Goal: Task Accomplishment & Management: Use online tool/utility

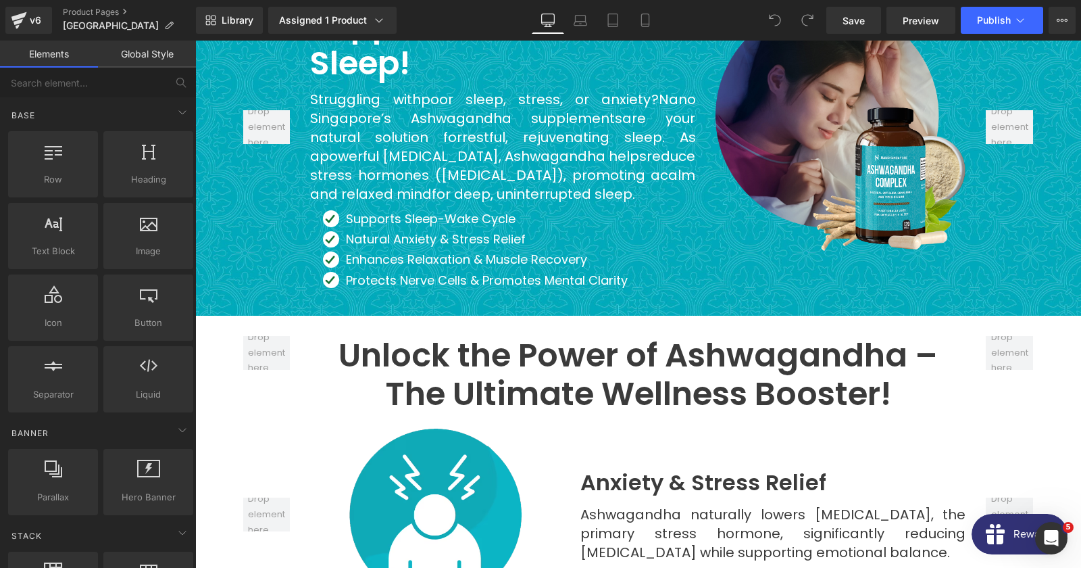
scroll to position [1240, 0]
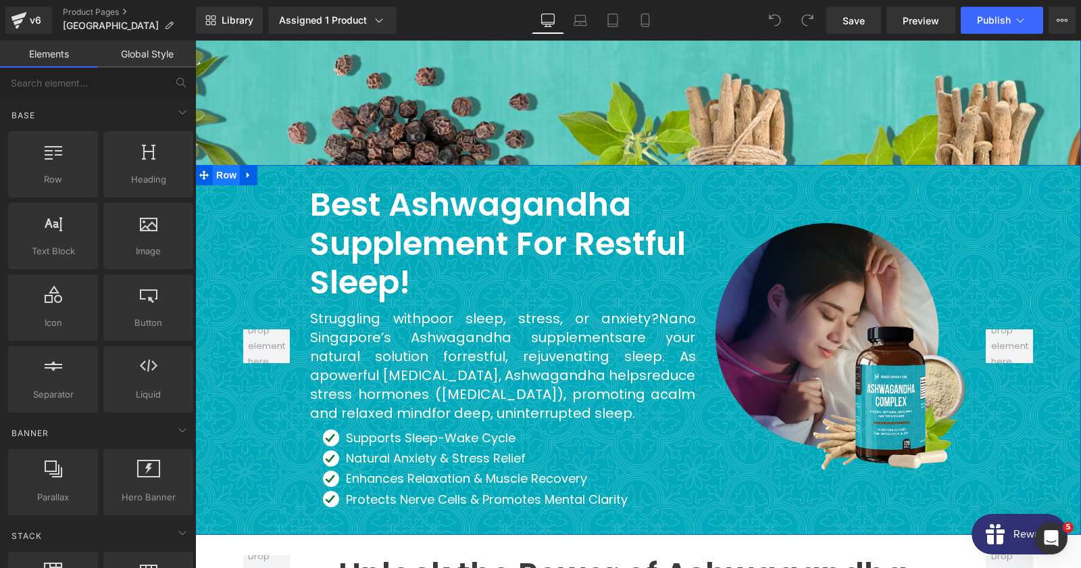
click at [222, 165] on span "Row" at bounding box center [226, 175] width 27 height 20
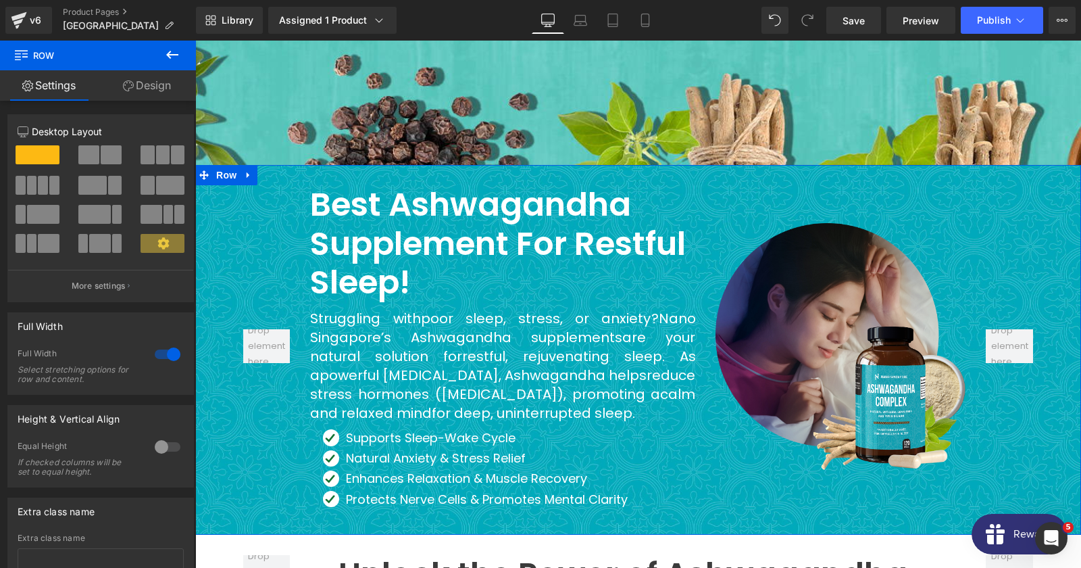
click at [130, 83] on icon at bounding box center [128, 85] width 11 height 11
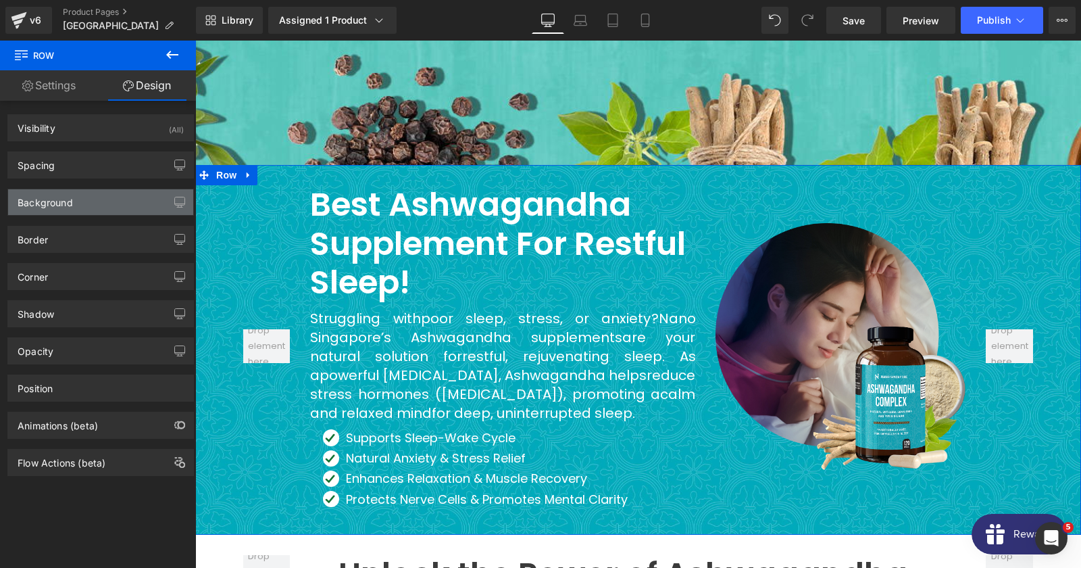
click at [78, 209] on div "Background" at bounding box center [100, 202] width 185 height 26
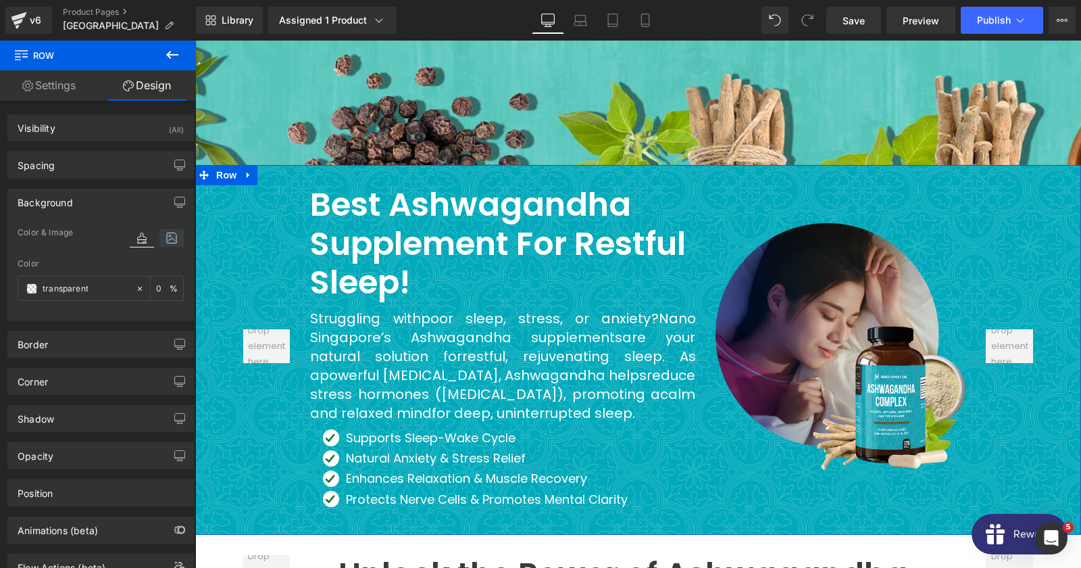
click at [176, 242] on icon at bounding box center [171, 238] width 24 height 18
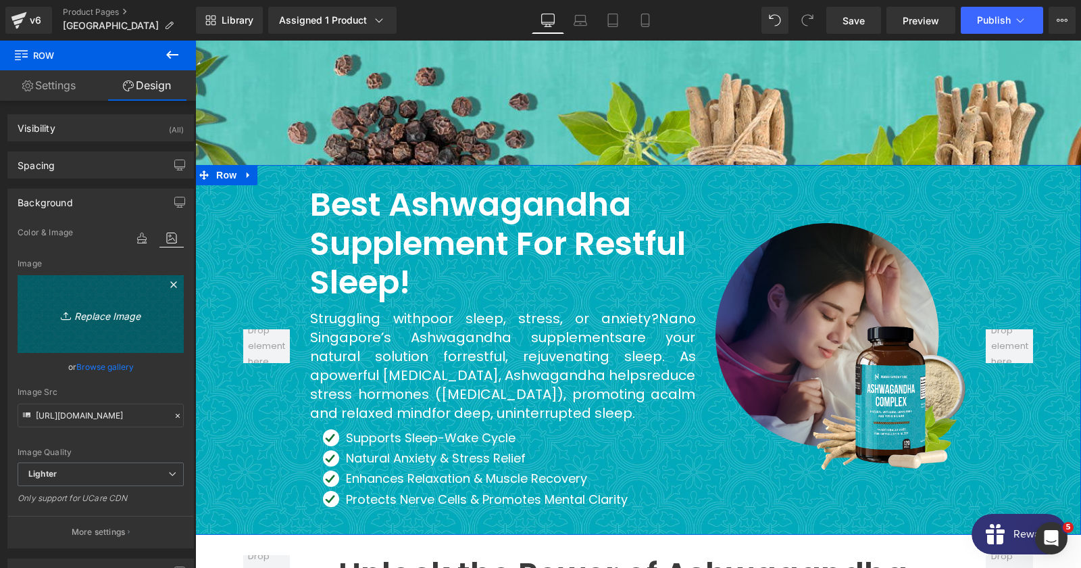
click at [91, 313] on icon "Replace Image" at bounding box center [101, 313] width 108 height 17
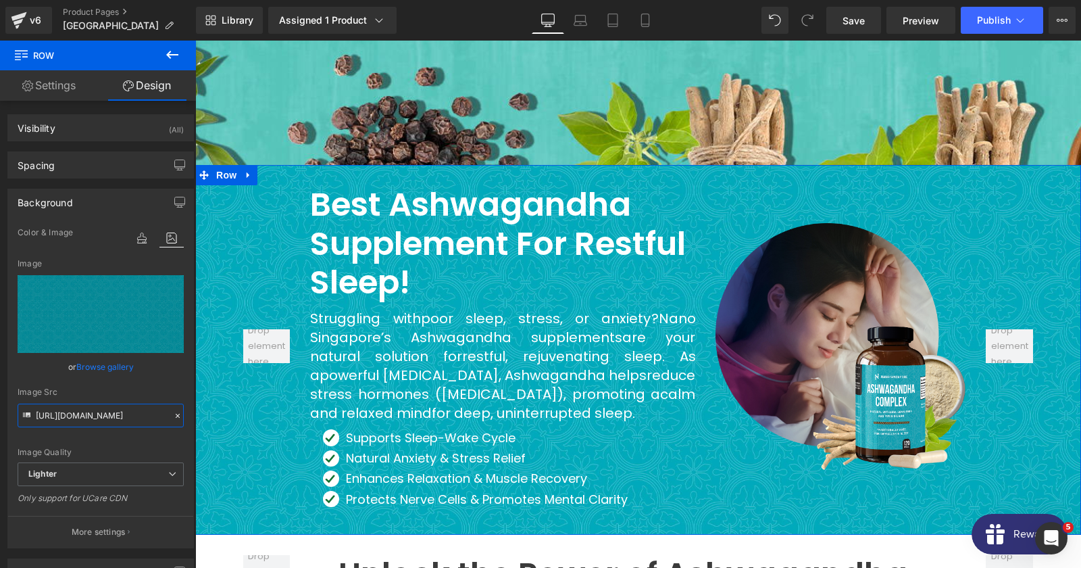
click at [67, 418] on input "[URL][DOMAIN_NAME]" at bounding box center [101, 415] width 166 height 24
click at [338, 190] on h2 "Best Ashwagandha Supplement for Restful Sleep!" at bounding box center [502, 243] width 385 height 117
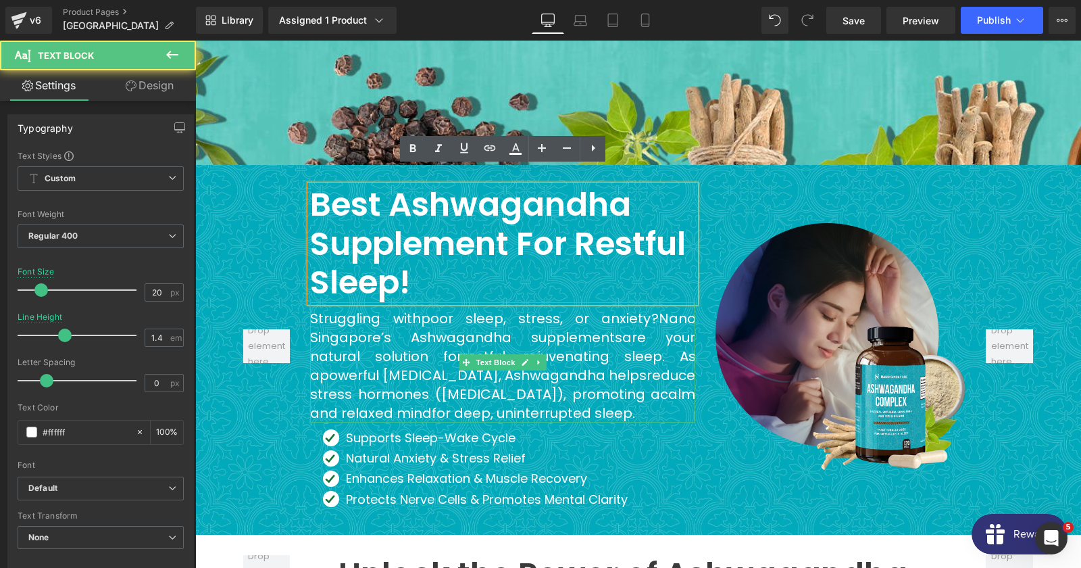
click at [417, 313] on span "Nano Singapore’s Ashwagandha supplements" at bounding box center [502, 328] width 385 height 38
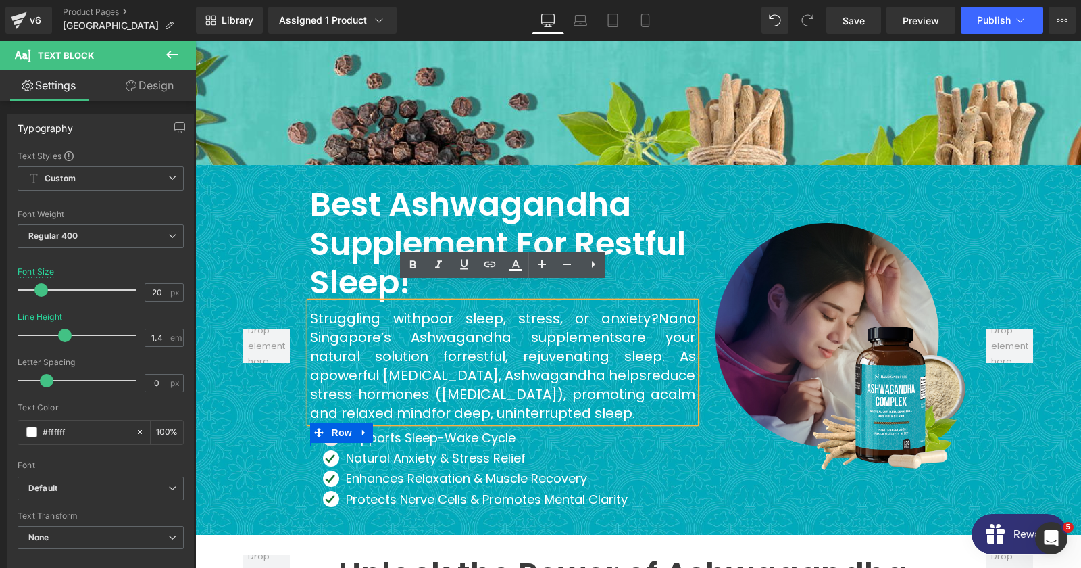
click at [332, 422] on span "Row" at bounding box center [341, 432] width 27 height 20
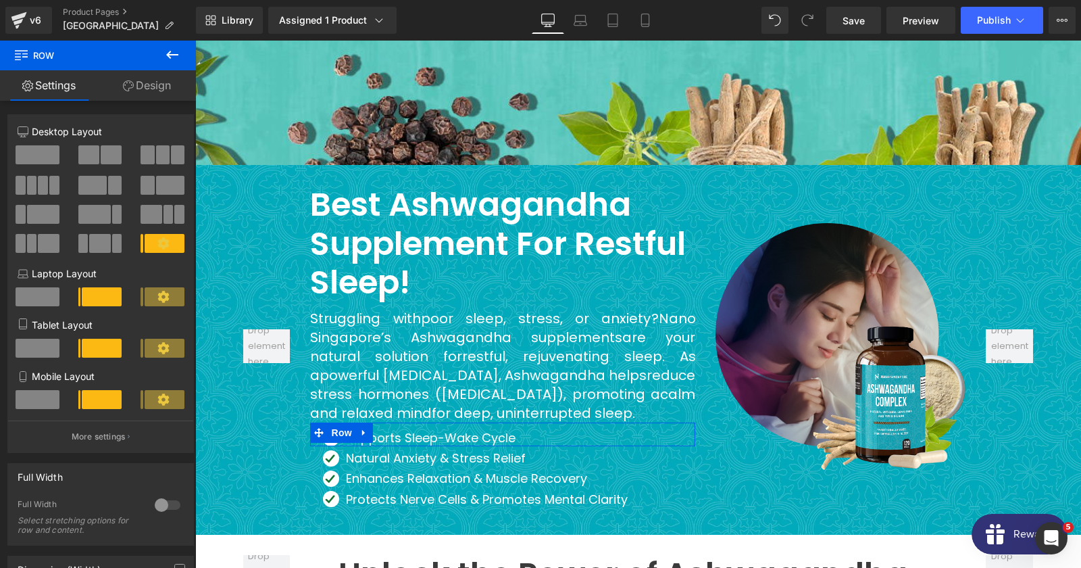
scroll to position [207, 0]
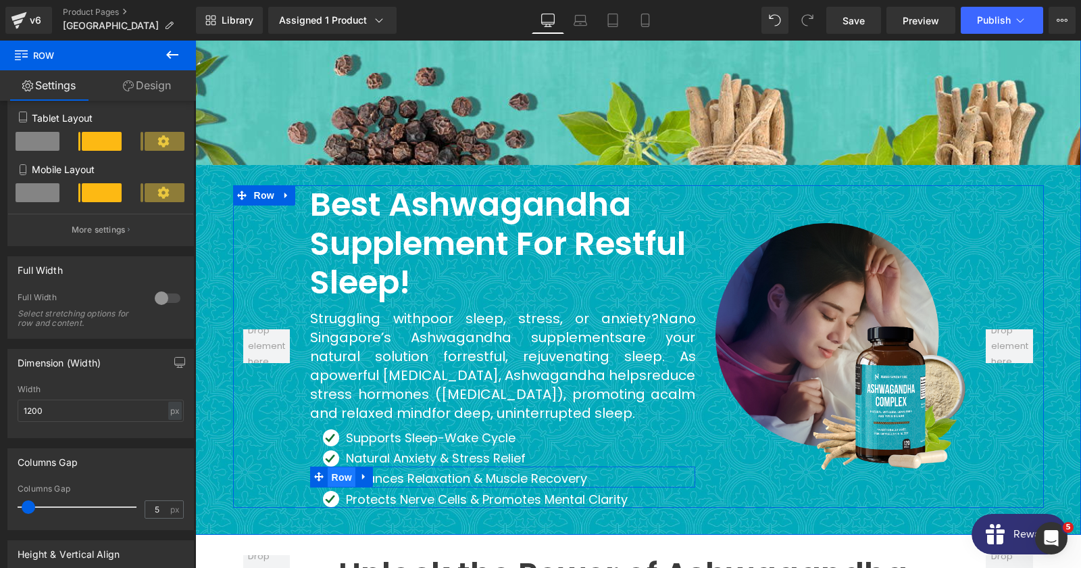
click at [337, 467] on span "Row" at bounding box center [341, 477] width 27 height 20
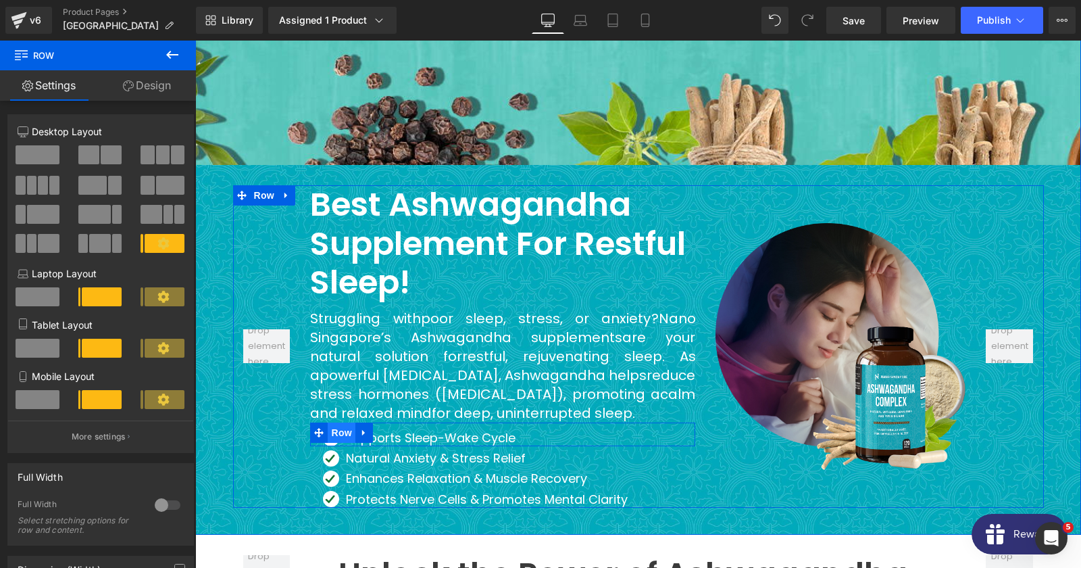
click at [337, 422] on span "Row" at bounding box center [341, 432] width 27 height 20
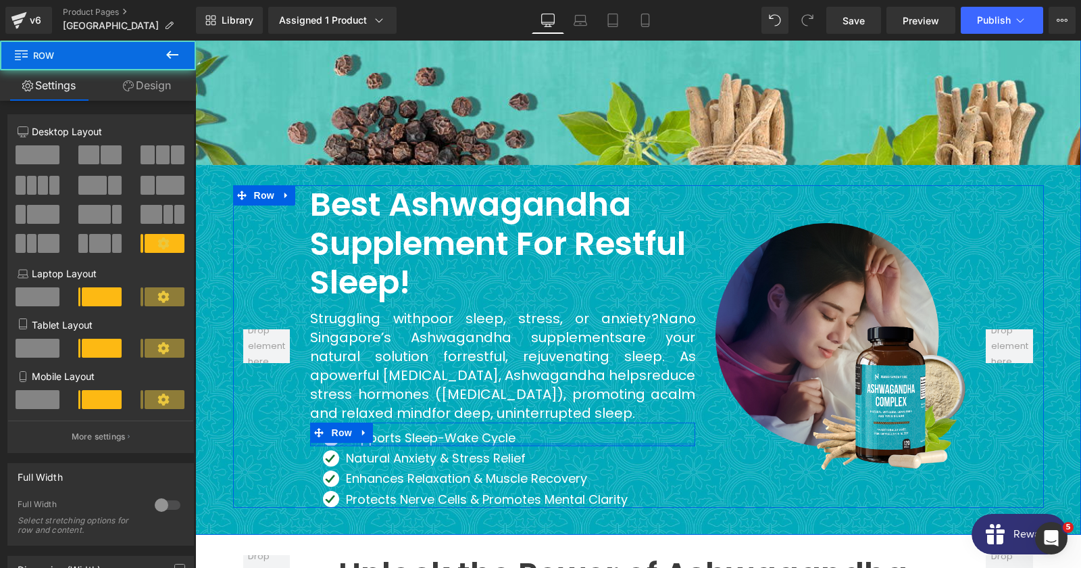
click at [334, 443] on div at bounding box center [502, 444] width 385 height 3
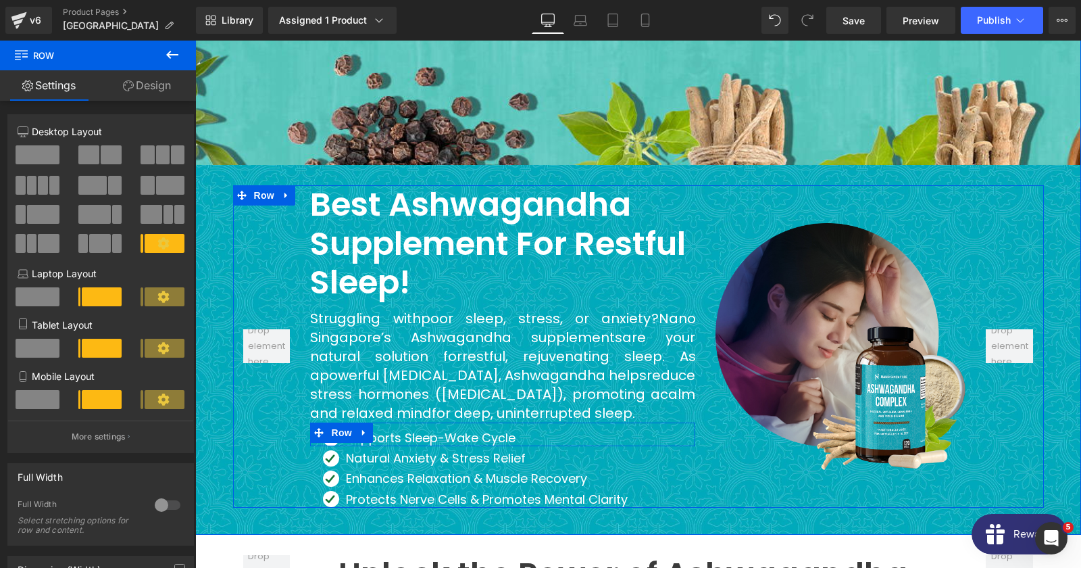
click at [332, 443] on div at bounding box center [502, 444] width 385 height 3
click at [335, 422] on span "Row" at bounding box center [341, 432] width 27 height 20
click at [328, 422] on span at bounding box center [319, 432] width 18 height 20
click at [338, 423] on span "Row" at bounding box center [341, 433] width 27 height 20
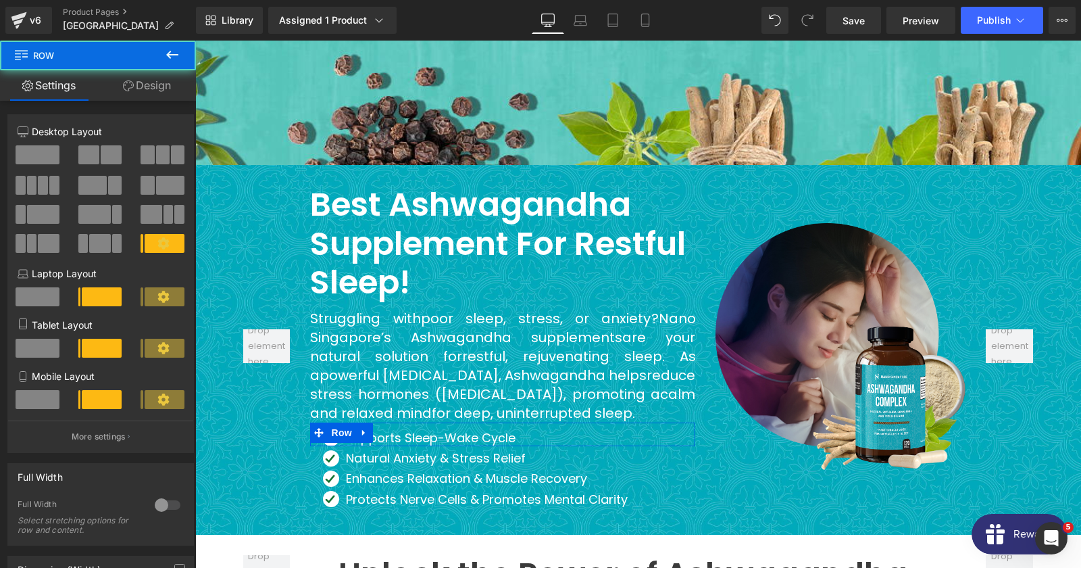
click at [144, 99] on link "Design" at bounding box center [147, 85] width 98 height 30
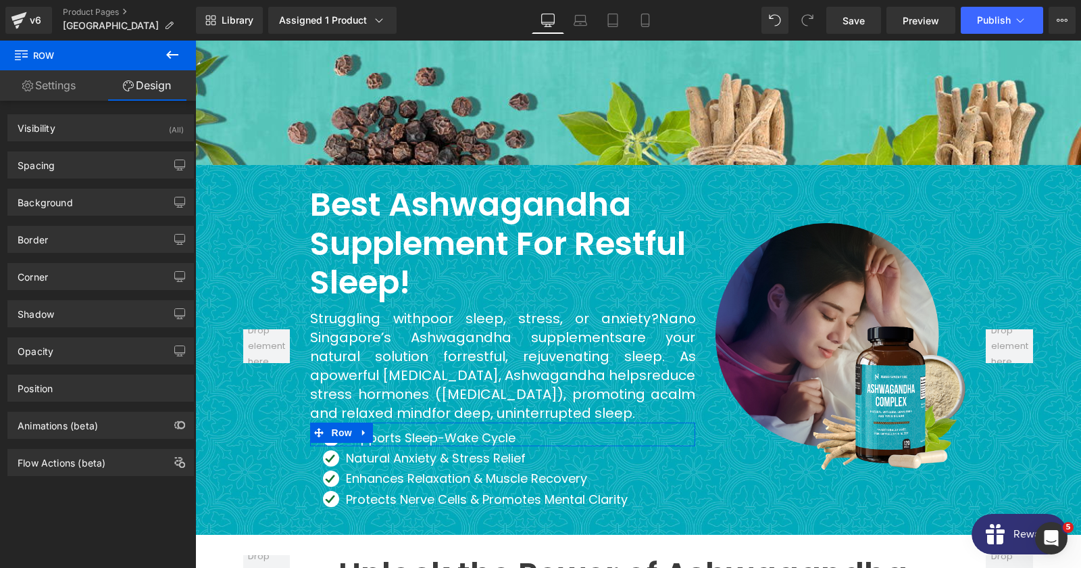
click at [93, 181] on div "Background Color & Image color transparent Color transparent 0 % Image Replace …" at bounding box center [101, 196] width 202 height 37
click at [89, 164] on div "Spacing" at bounding box center [100, 165] width 185 height 26
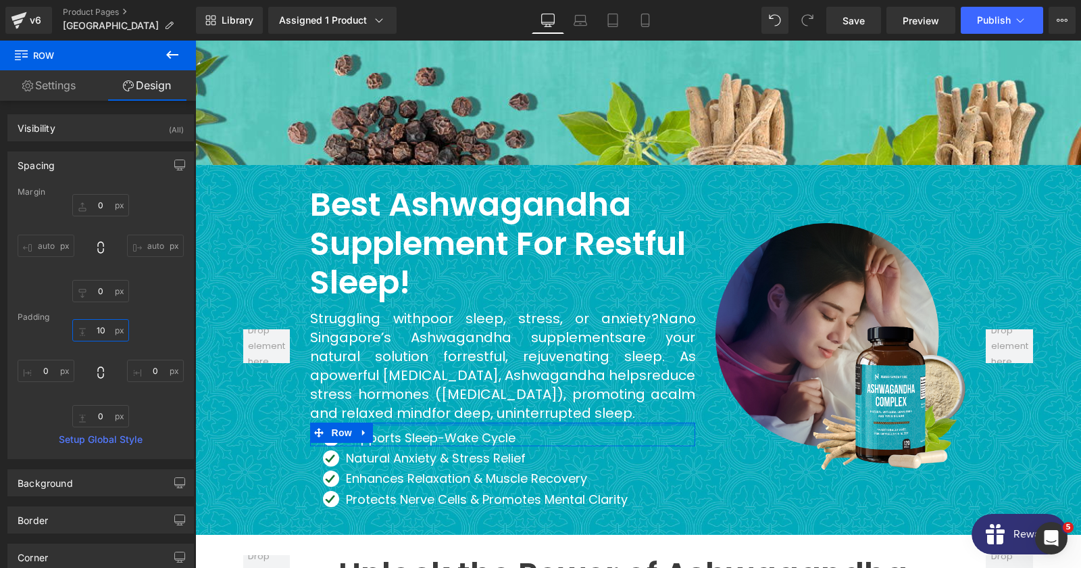
click at [103, 334] on input "10" at bounding box center [100, 330] width 57 height 22
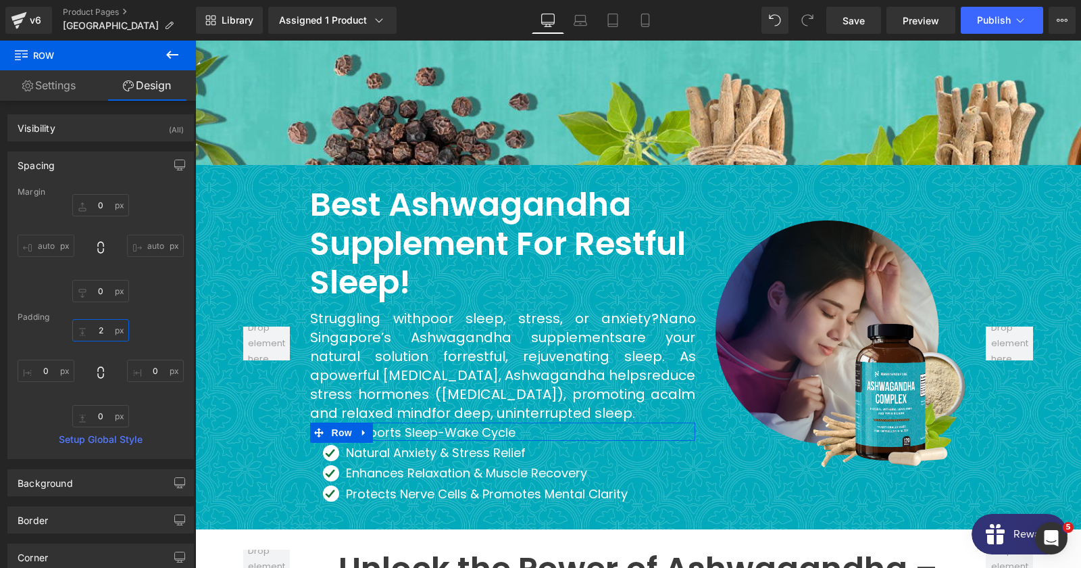
type input "20"
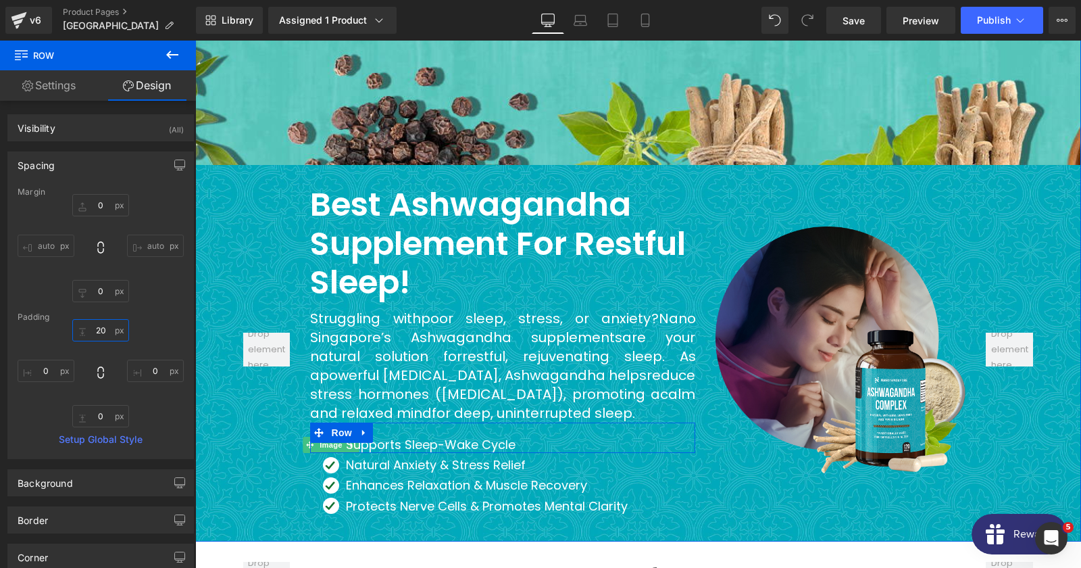
click at [329, 436] on span "Image" at bounding box center [331, 444] width 28 height 16
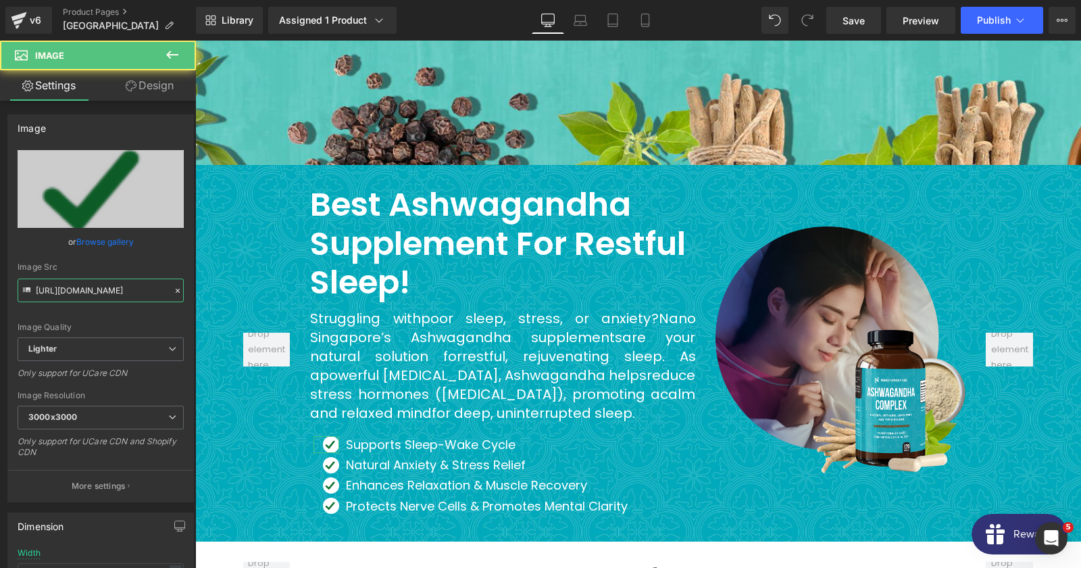
click at [86, 286] on input "[URL][DOMAIN_NAME]" at bounding box center [101, 290] width 166 height 24
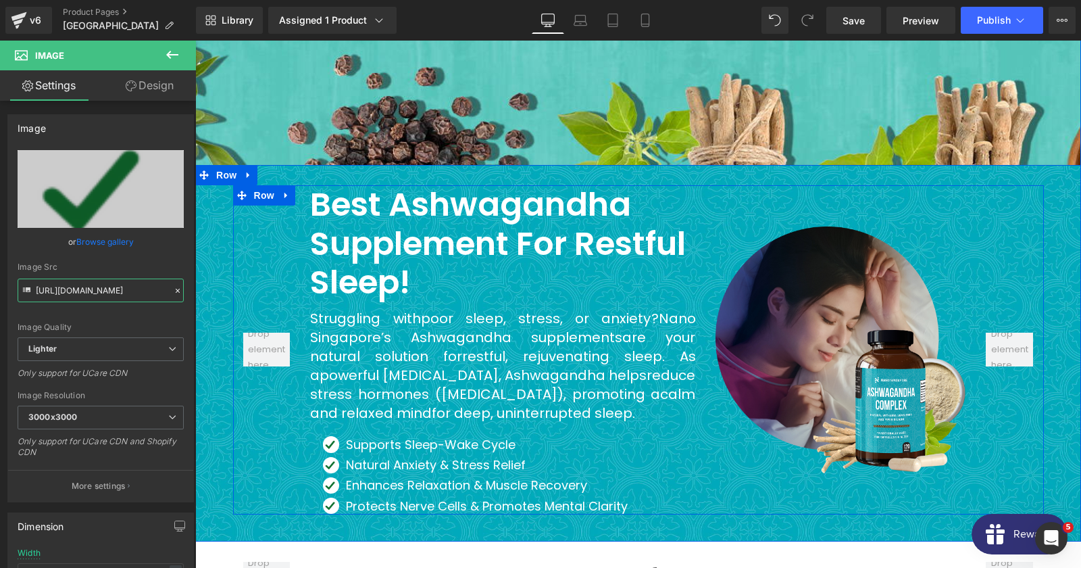
click at [195, 41] on div at bounding box center [195, 41] width 0 height 0
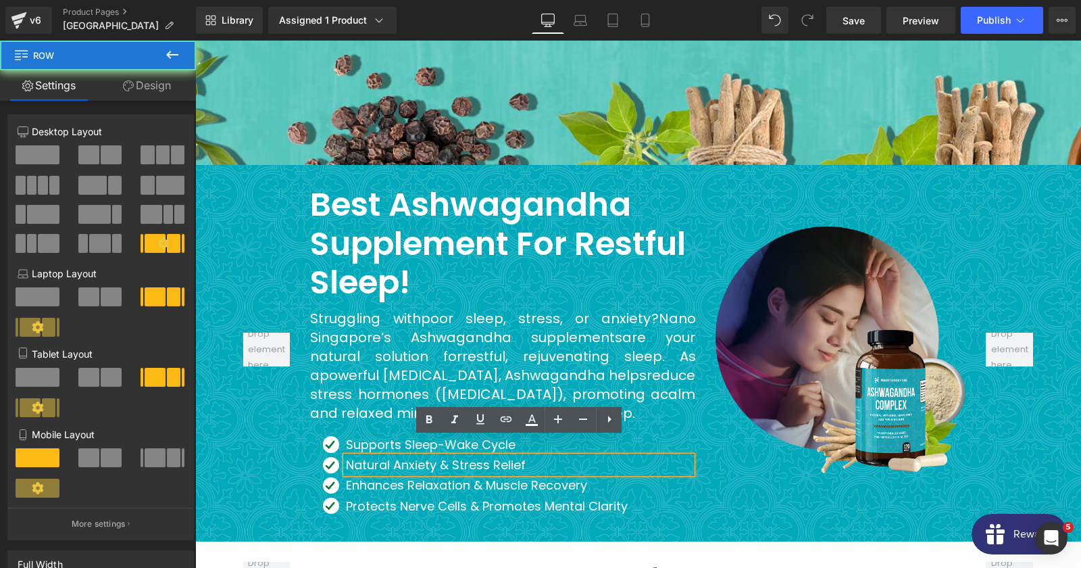
click at [750, 185] on div "Image" at bounding box center [840, 349] width 270 height 329
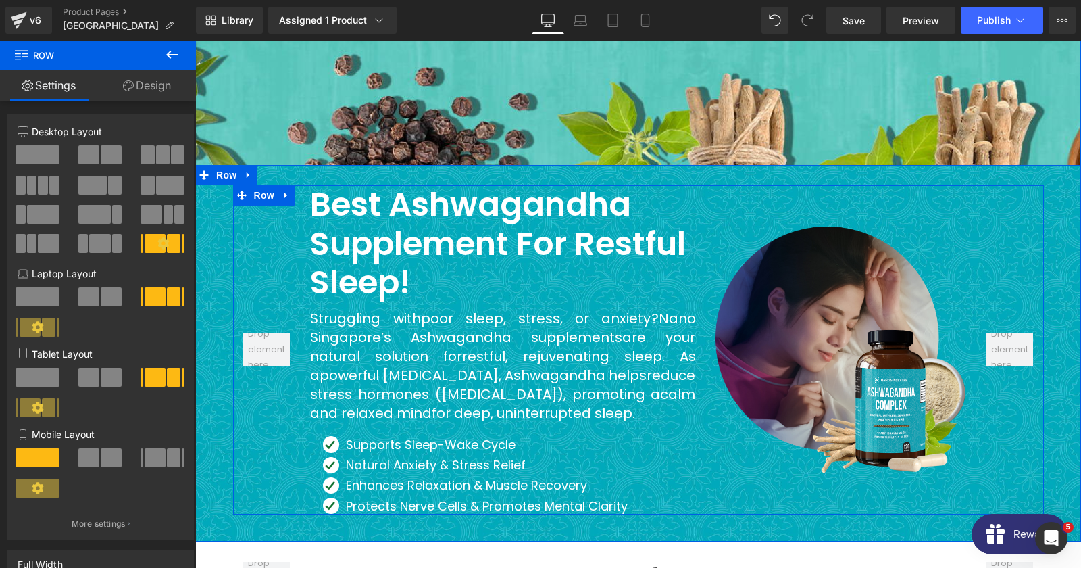
click at [270, 205] on div at bounding box center [267, 349] width 68 height 329
click at [97, 526] on p "More settings" at bounding box center [99, 524] width 54 height 12
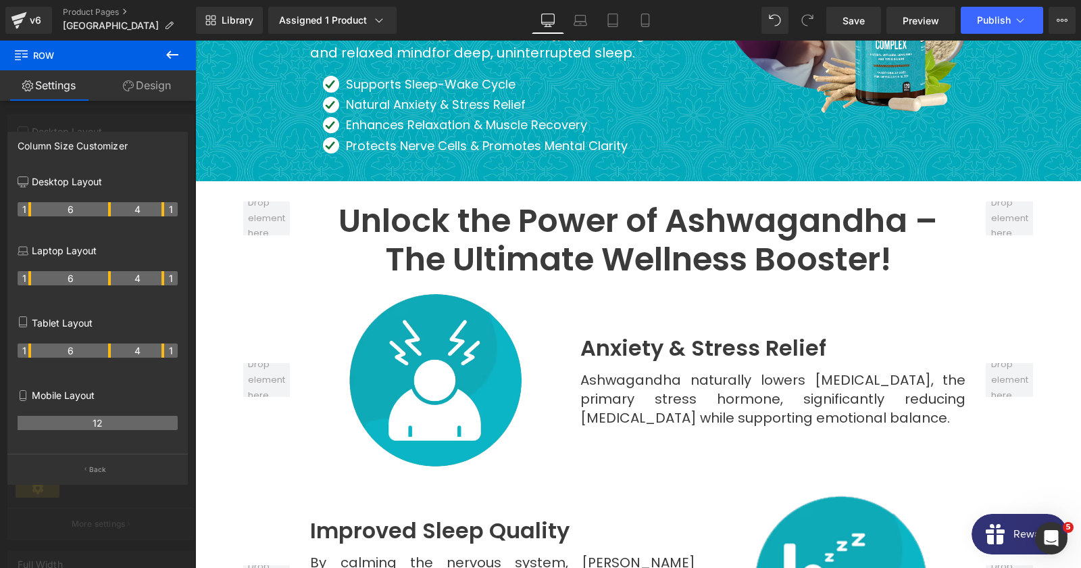
scroll to position [1605, 0]
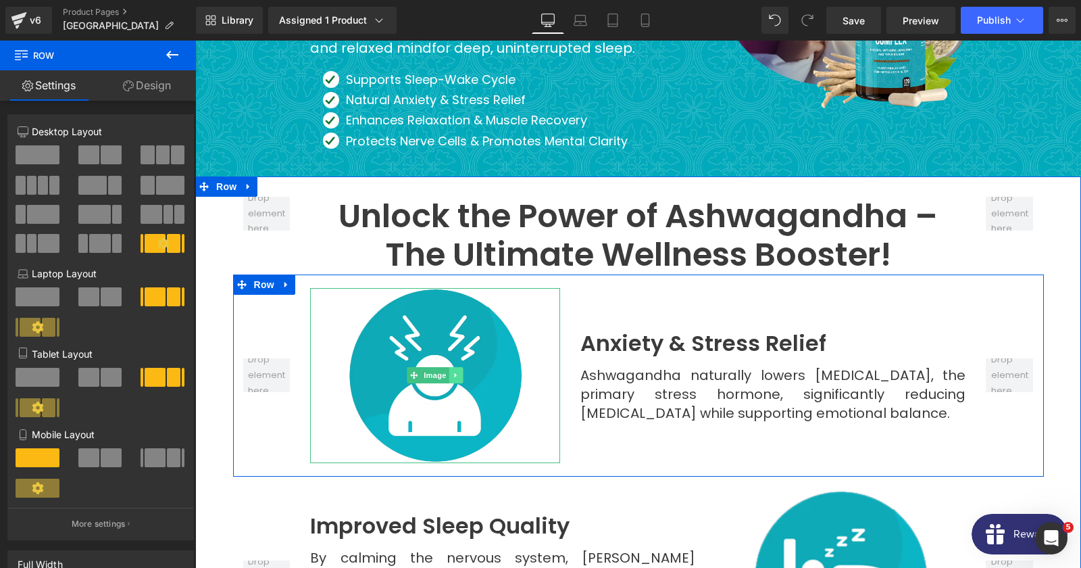
click at [456, 373] on icon at bounding box center [456, 375] width 2 height 5
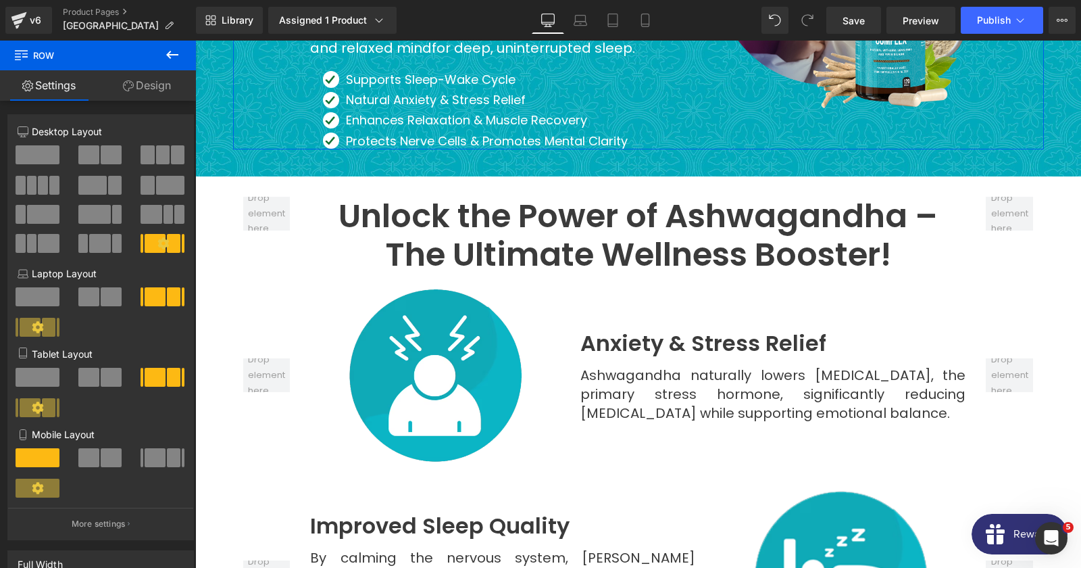
scroll to position [276, 0]
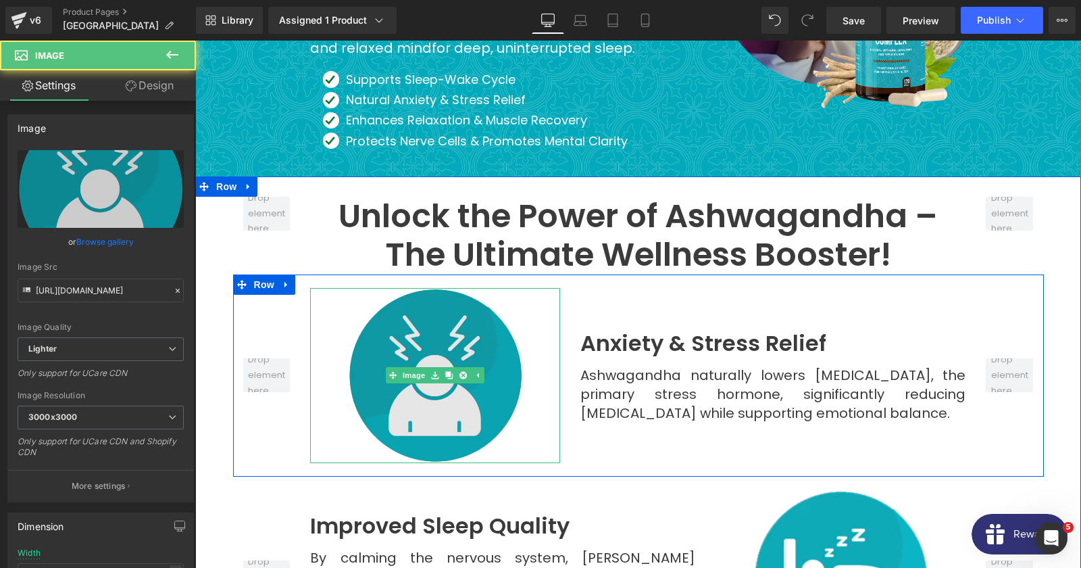
click at [419, 333] on img at bounding box center [435, 375] width 175 height 175
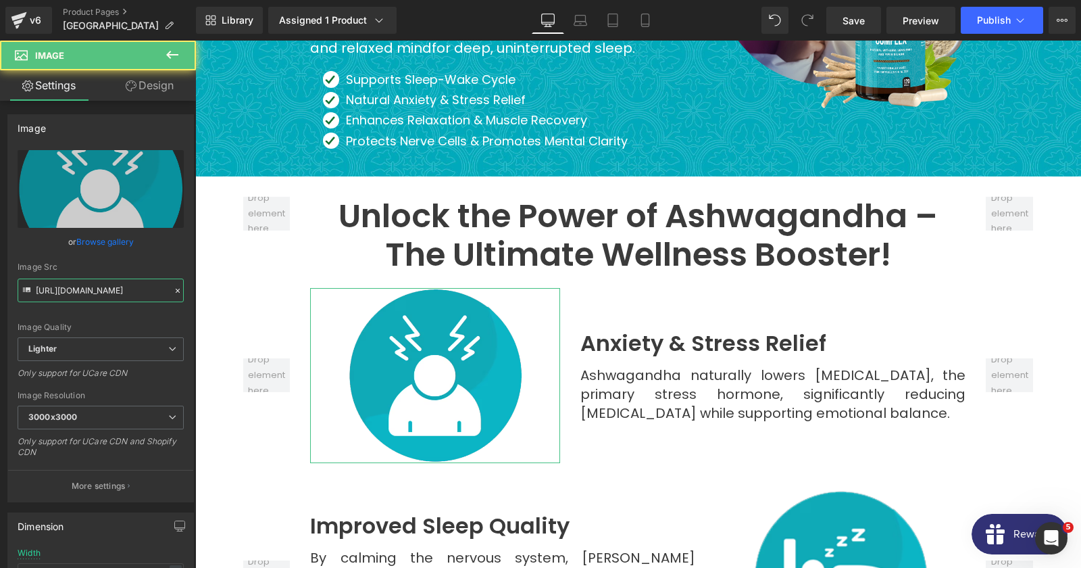
click at [64, 293] on input "[URL][DOMAIN_NAME]" at bounding box center [101, 290] width 166 height 24
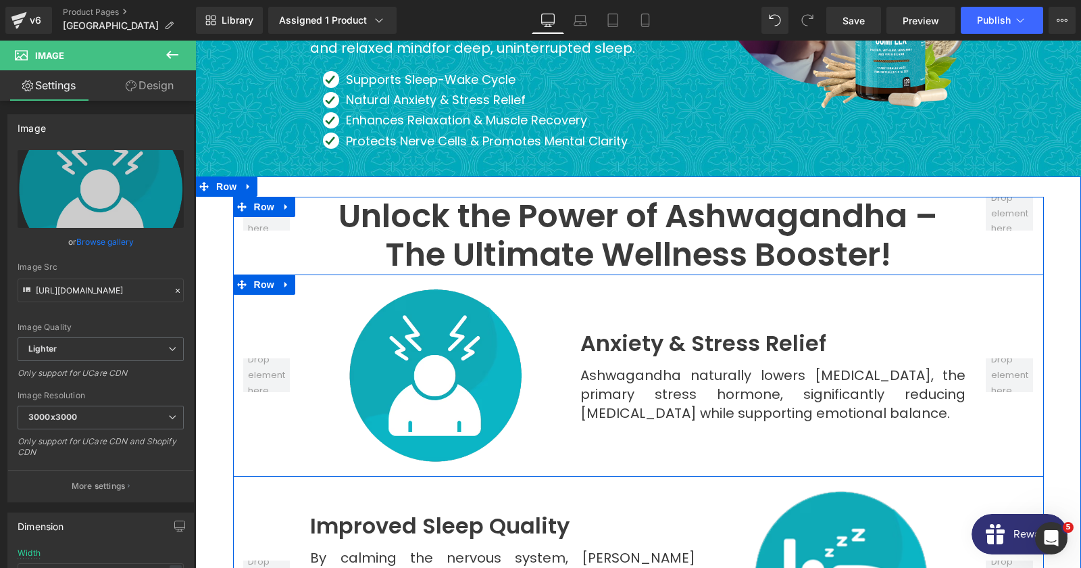
scroll to position [1897, 0]
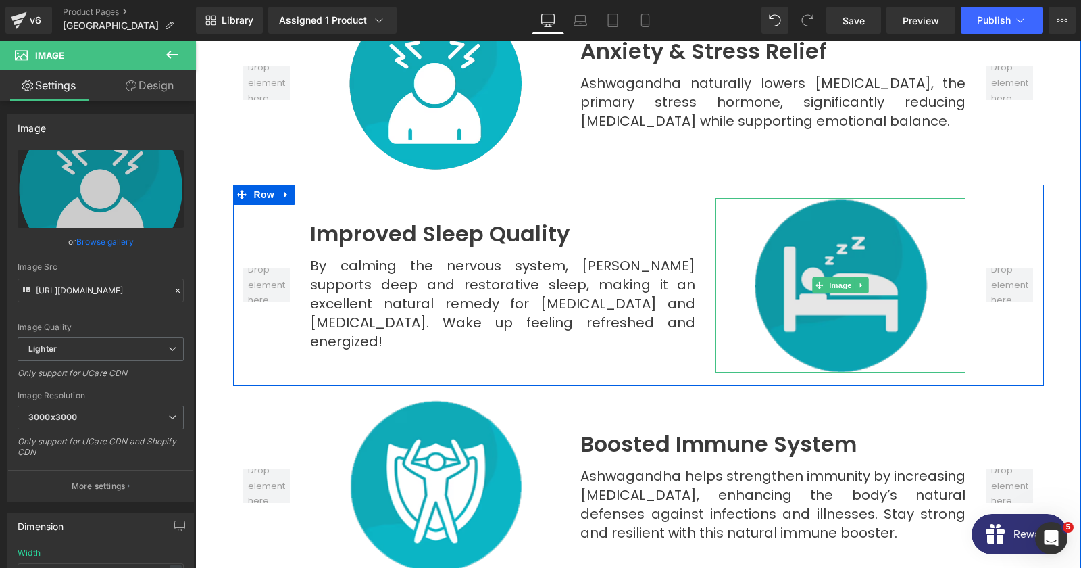
click at [820, 245] on img at bounding box center [840, 285] width 175 height 174
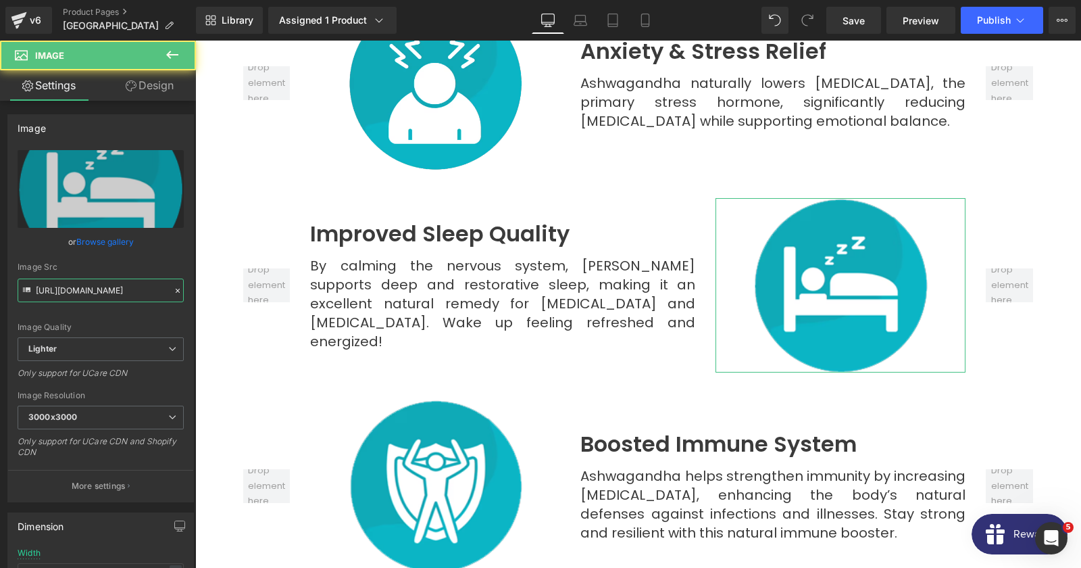
click at [81, 293] on input "[URL][DOMAIN_NAME]" at bounding box center [101, 290] width 166 height 24
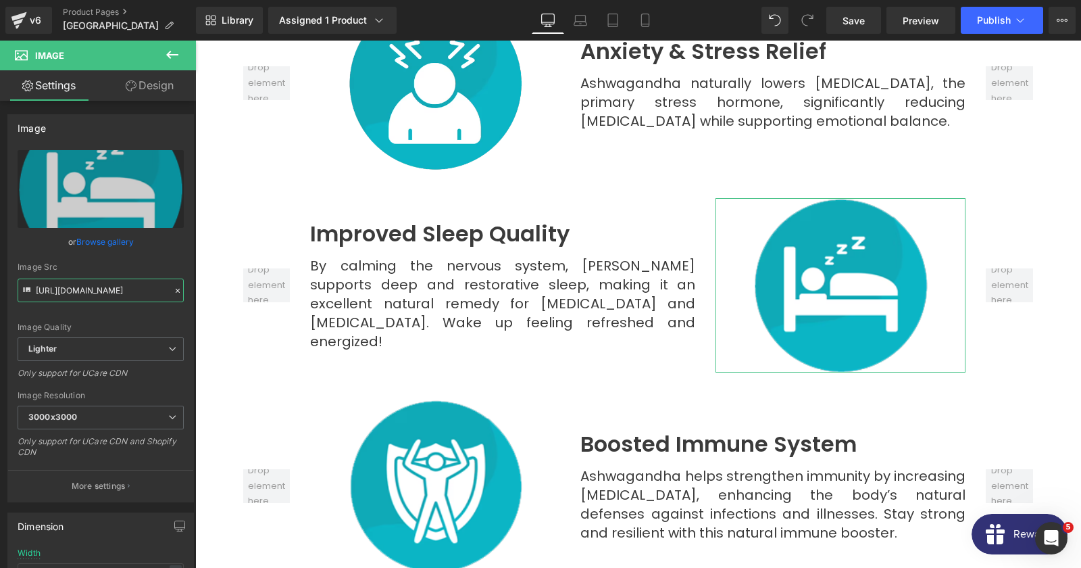
click at [81, 293] on input "[URL][DOMAIN_NAME]" at bounding box center [101, 290] width 166 height 24
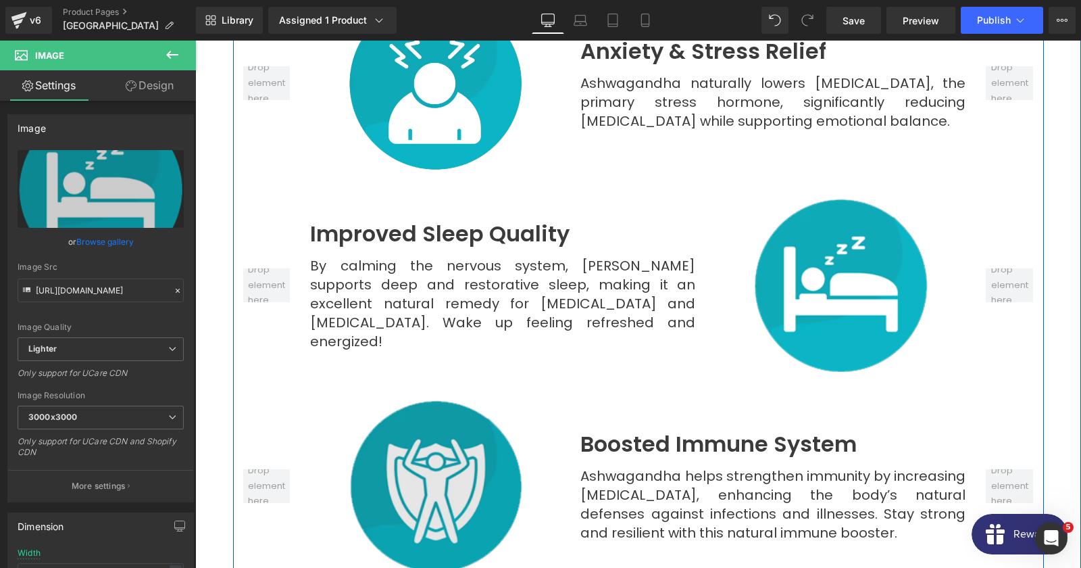
click at [430, 452] on img at bounding box center [435, 485] width 175 height 173
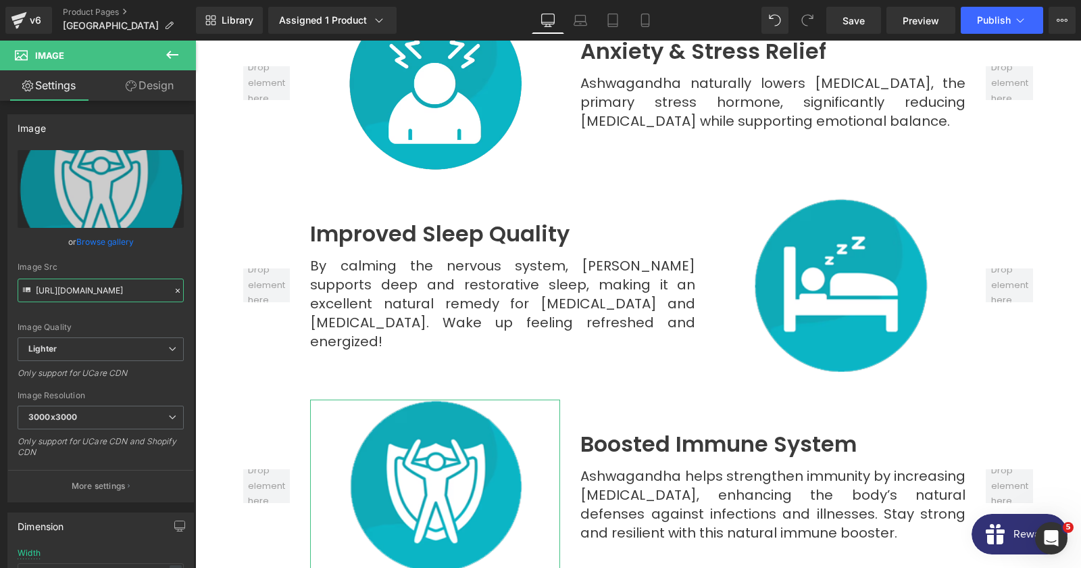
click at [92, 293] on input "[URL][DOMAIN_NAME]" at bounding box center [101, 290] width 166 height 24
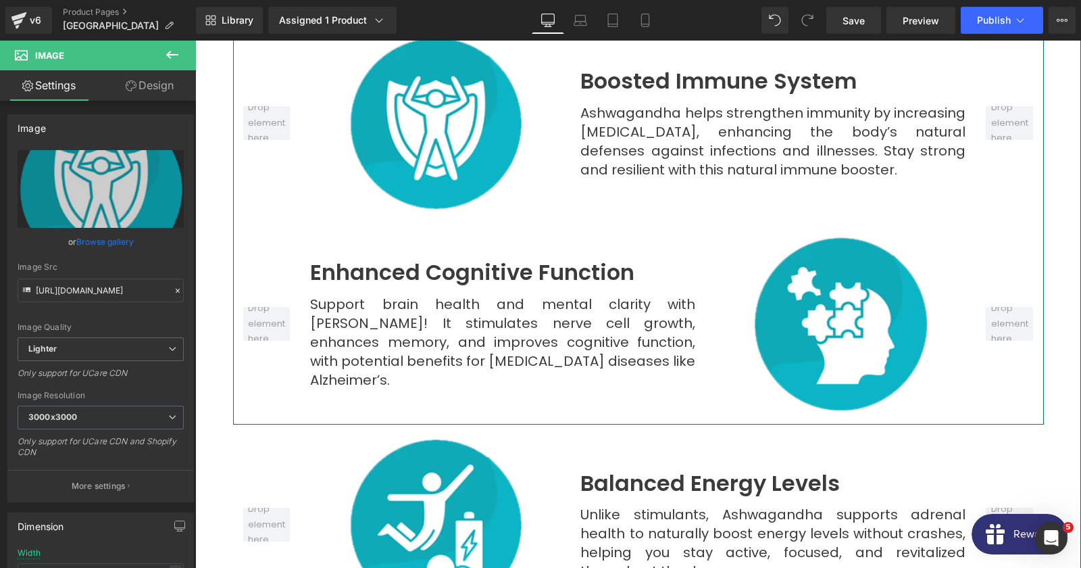
scroll to position [2335, 0]
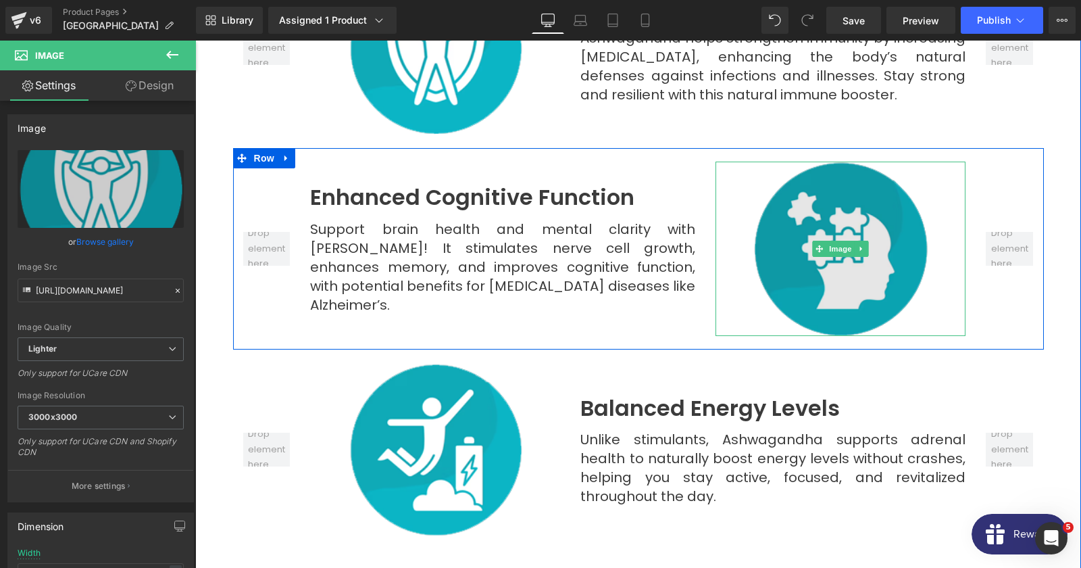
click at [863, 211] on img at bounding box center [840, 248] width 175 height 174
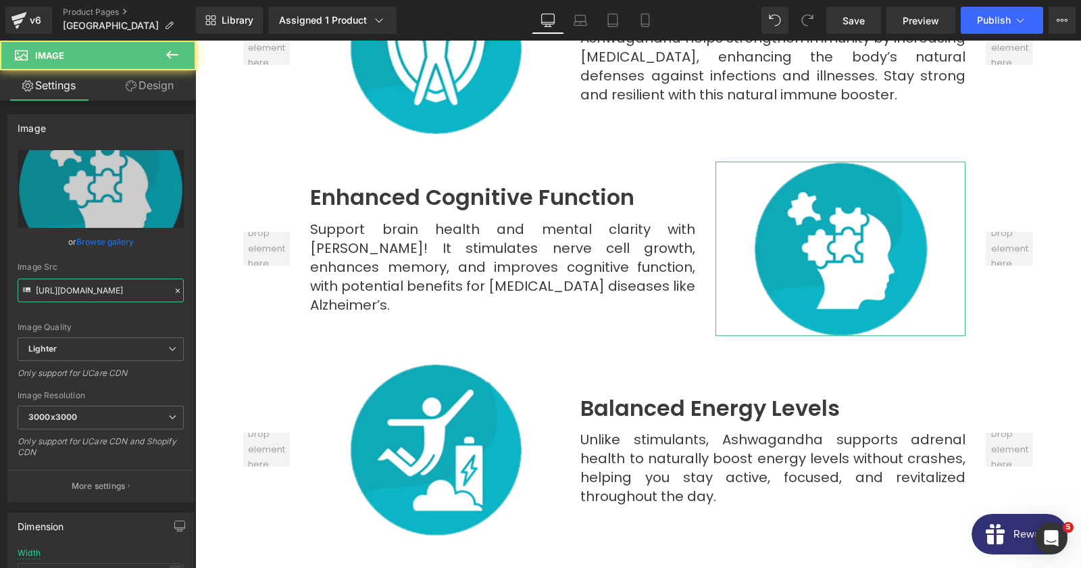
click at [103, 288] on input "[URL][DOMAIN_NAME]" at bounding box center [101, 290] width 166 height 24
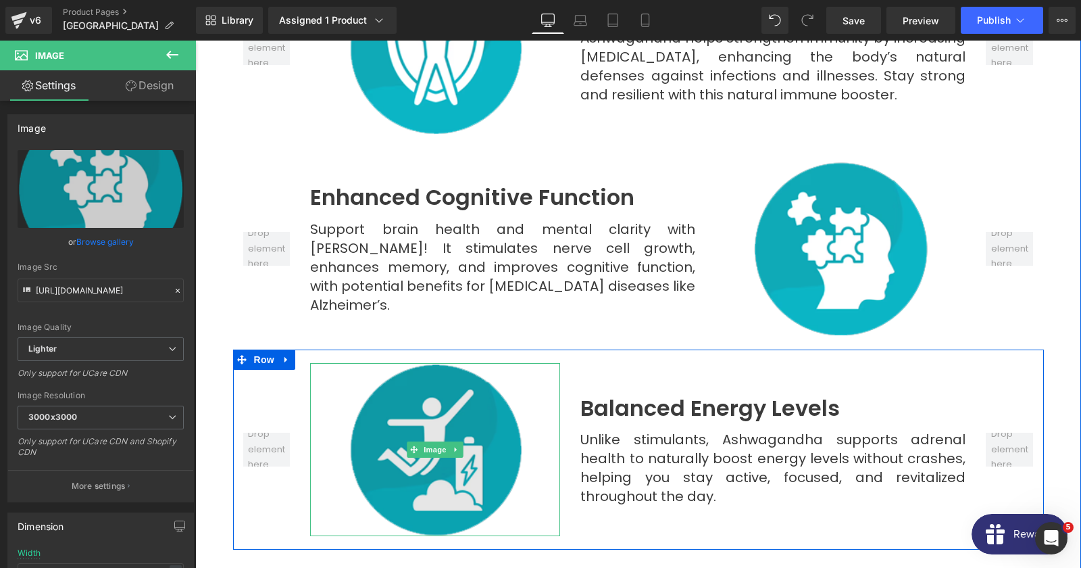
click at [459, 441] on link at bounding box center [456, 449] width 14 height 16
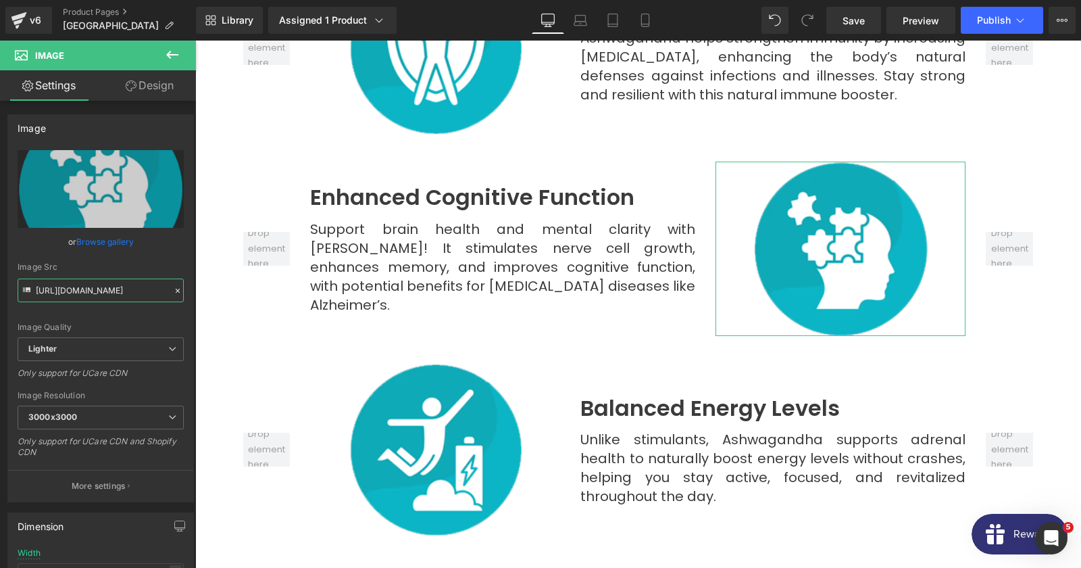
click at [92, 293] on input "[URL][DOMAIN_NAME]" at bounding box center [101, 290] width 166 height 24
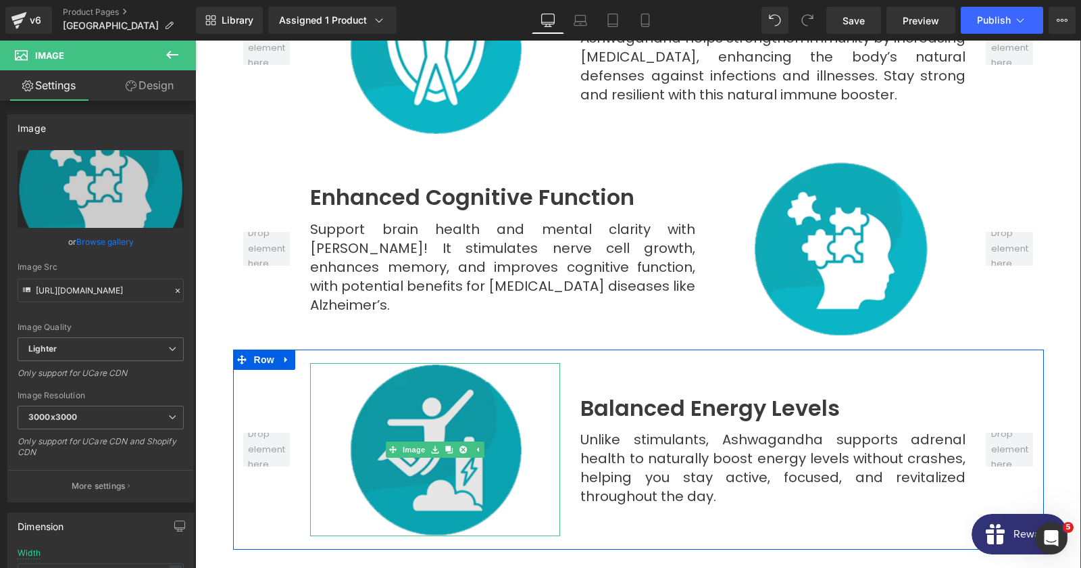
click at [468, 386] on img at bounding box center [435, 449] width 175 height 173
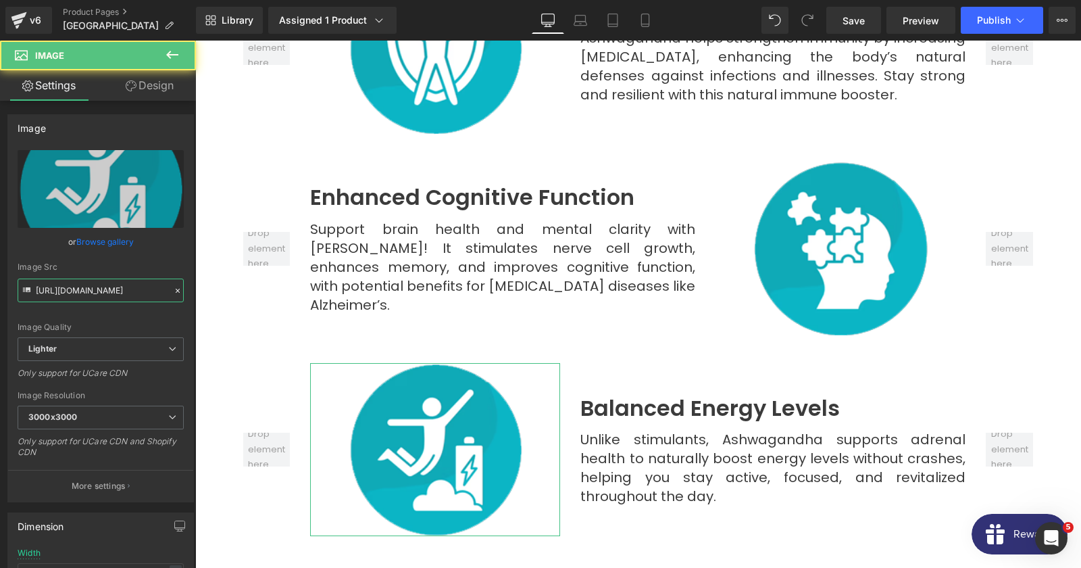
click at [103, 298] on input "[URL][DOMAIN_NAME]" at bounding box center [101, 290] width 166 height 24
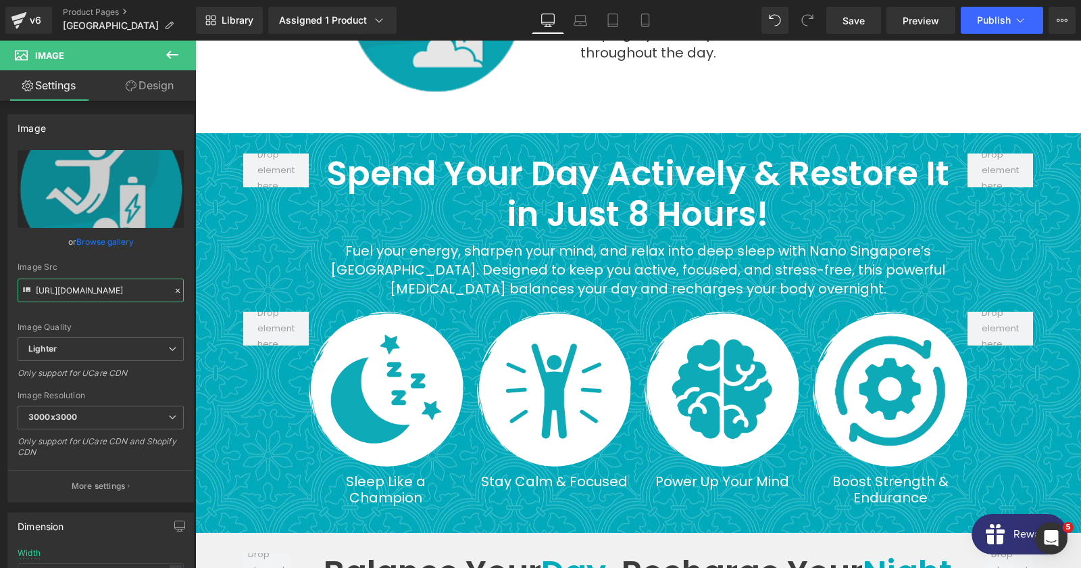
scroll to position [2773, 0]
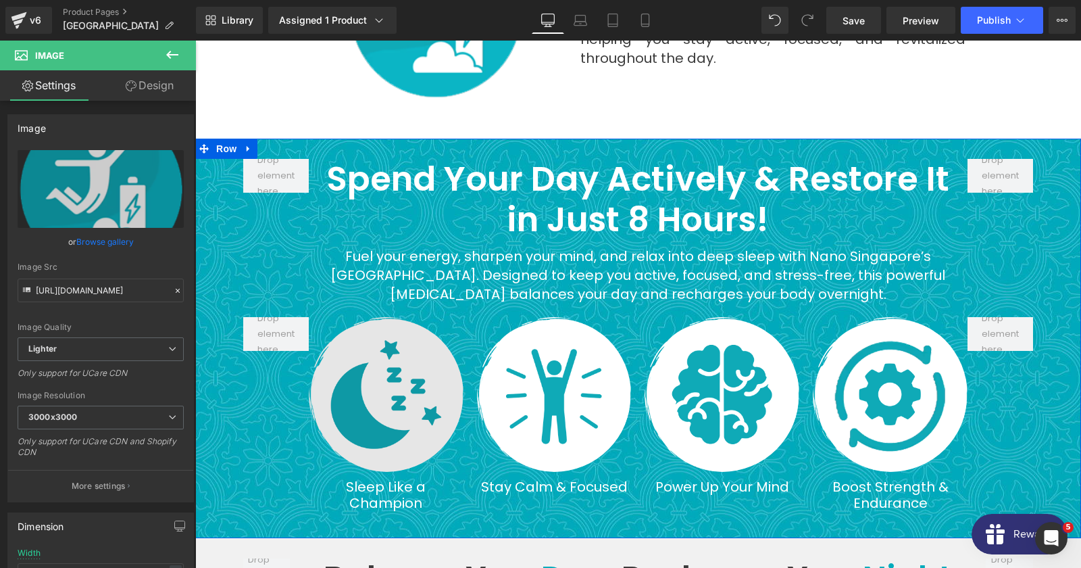
click at [377, 397] on img at bounding box center [386, 394] width 155 height 155
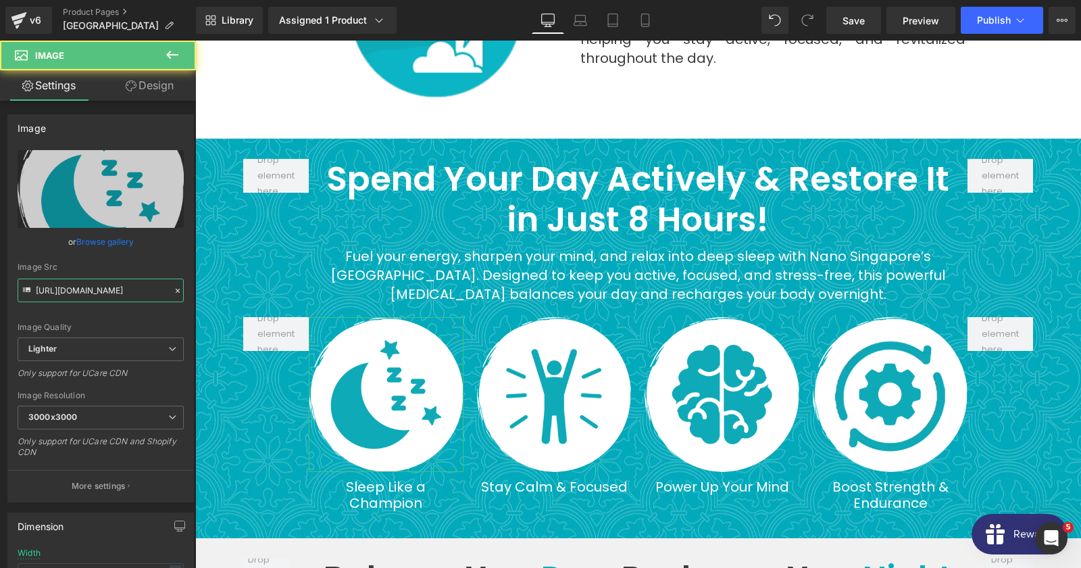
click at [87, 291] on input "[URL][DOMAIN_NAME]" at bounding box center [101, 290] width 166 height 24
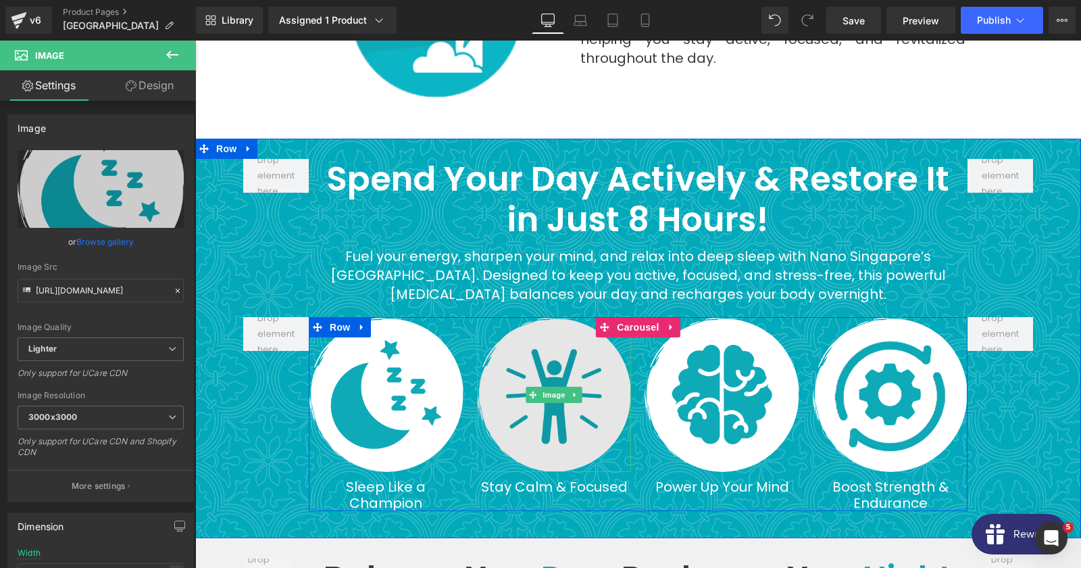
click at [547, 395] on img at bounding box center [554, 394] width 155 height 155
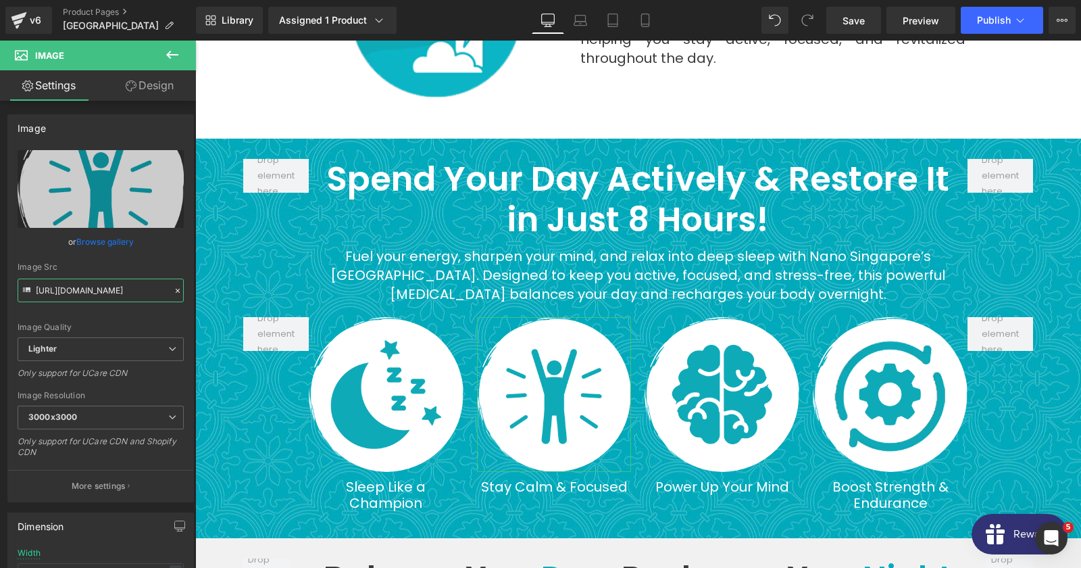
click at [89, 294] on input "[URL][DOMAIN_NAME]" at bounding box center [101, 290] width 166 height 24
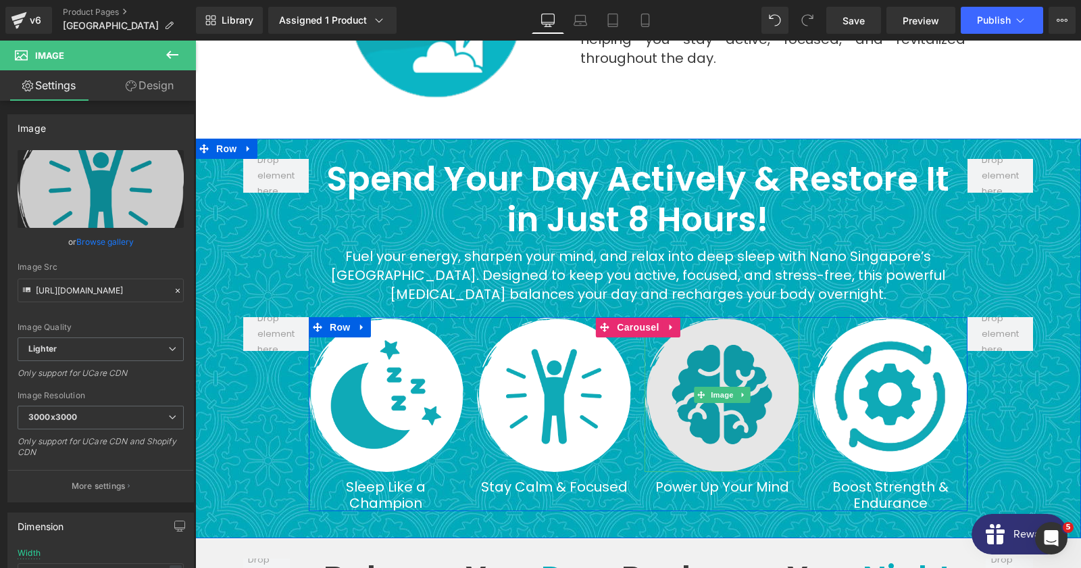
click at [692, 364] on img at bounding box center [722, 394] width 155 height 155
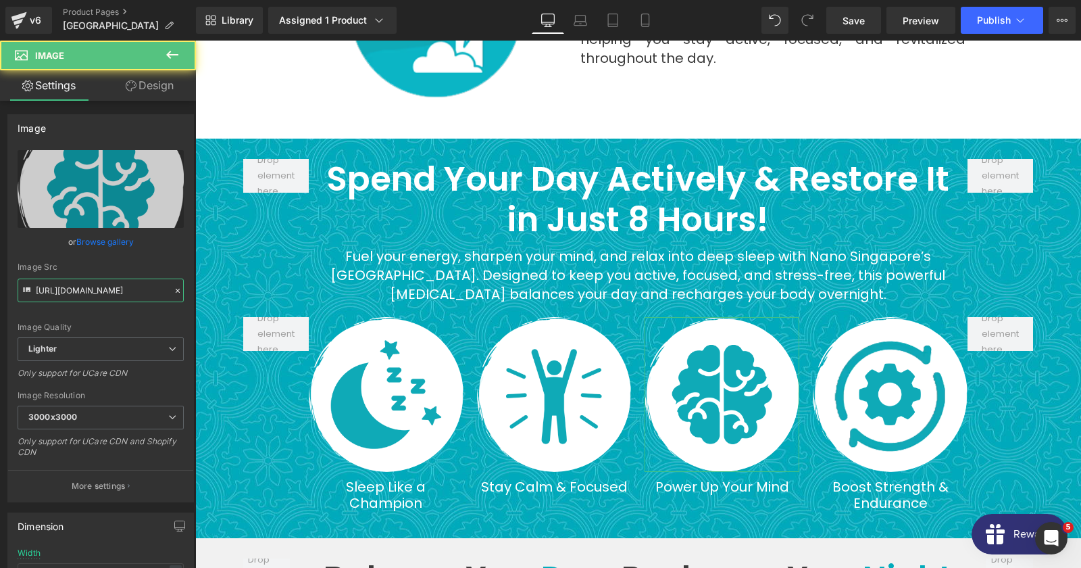
click at [97, 291] on input "[URL][DOMAIN_NAME]" at bounding box center [101, 290] width 166 height 24
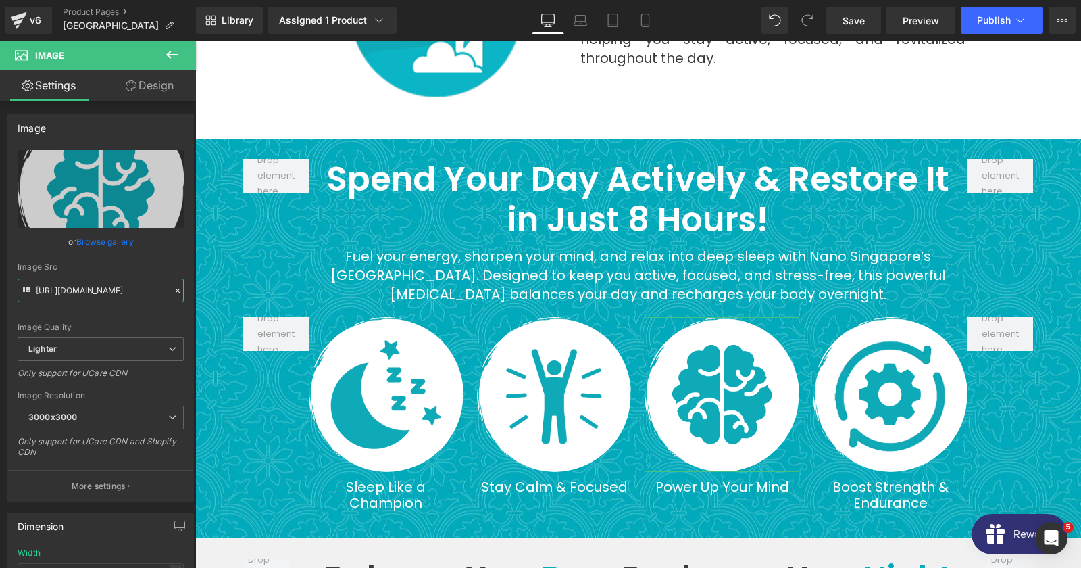
click at [80, 291] on input "[URL][DOMAIN_NAME]" at bounding box center [101, 290] width 166 height 24
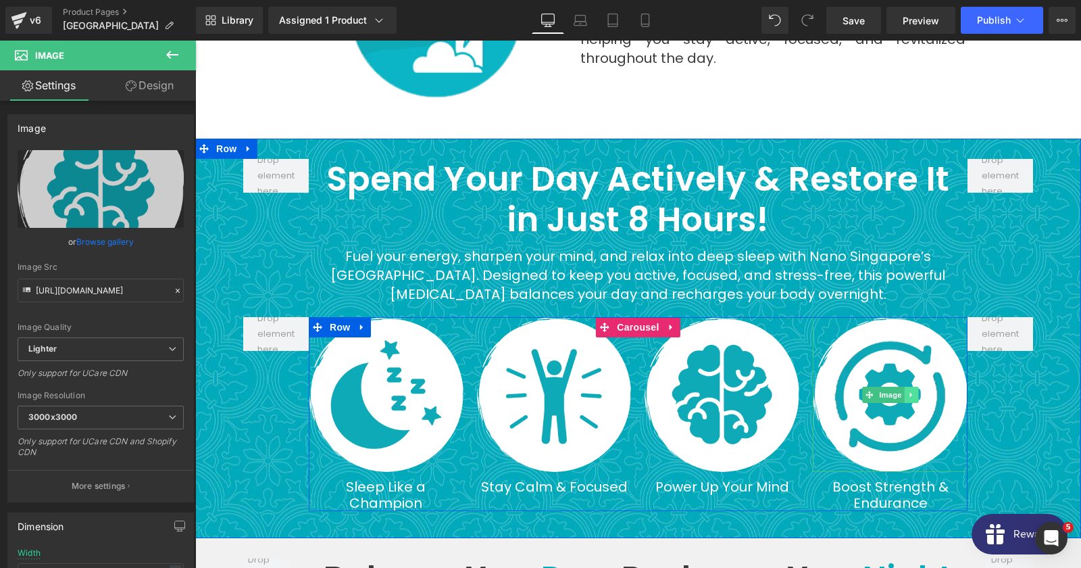
click at [905, 386] on link at bounding box center [911, 394] width 14 height 16
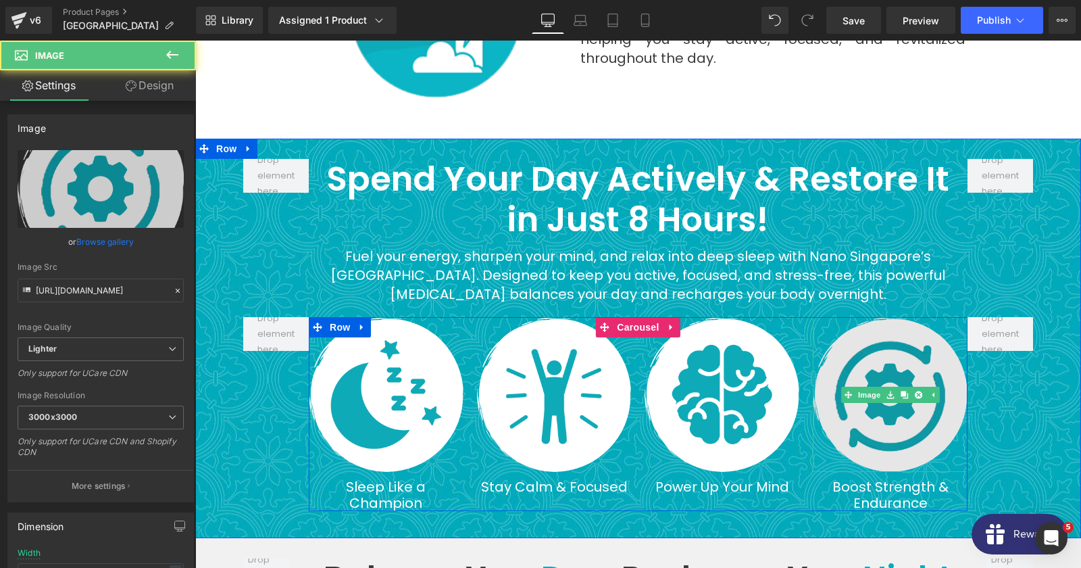
click at [902, 435] on img at bounding box center [890, 394] width 155 height 155
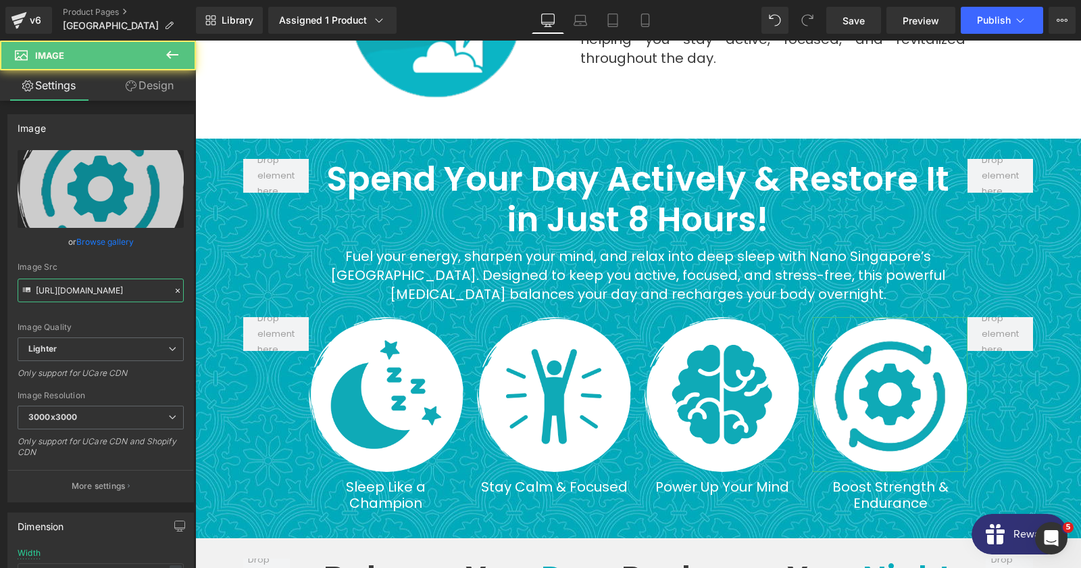
click at [88, 288] on input "[URL][DOMAIN_NAME]" at bounding box center [101, 290] width 166 height 24
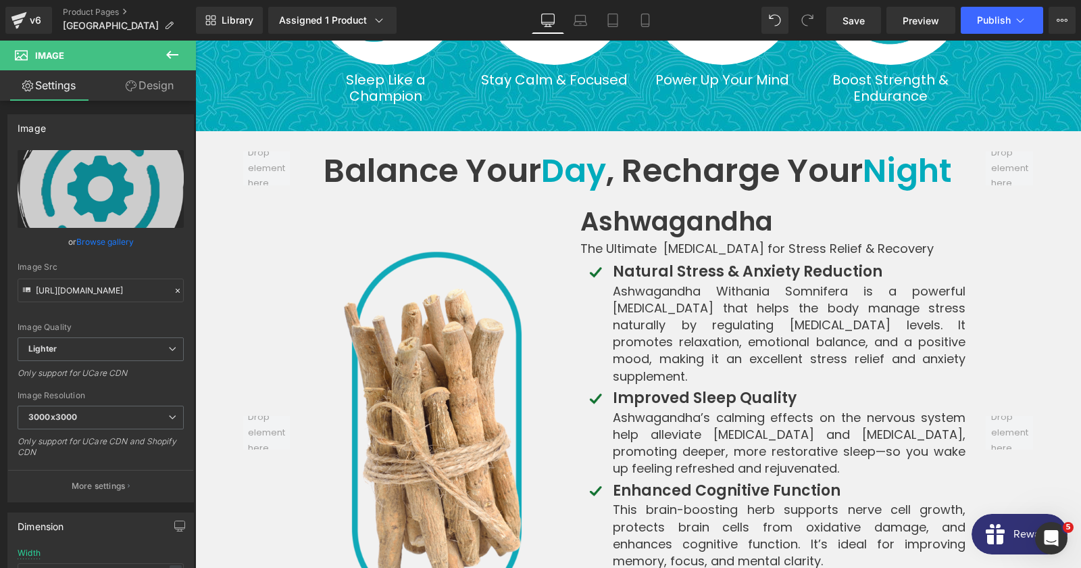
scroll to position [3211, 0]
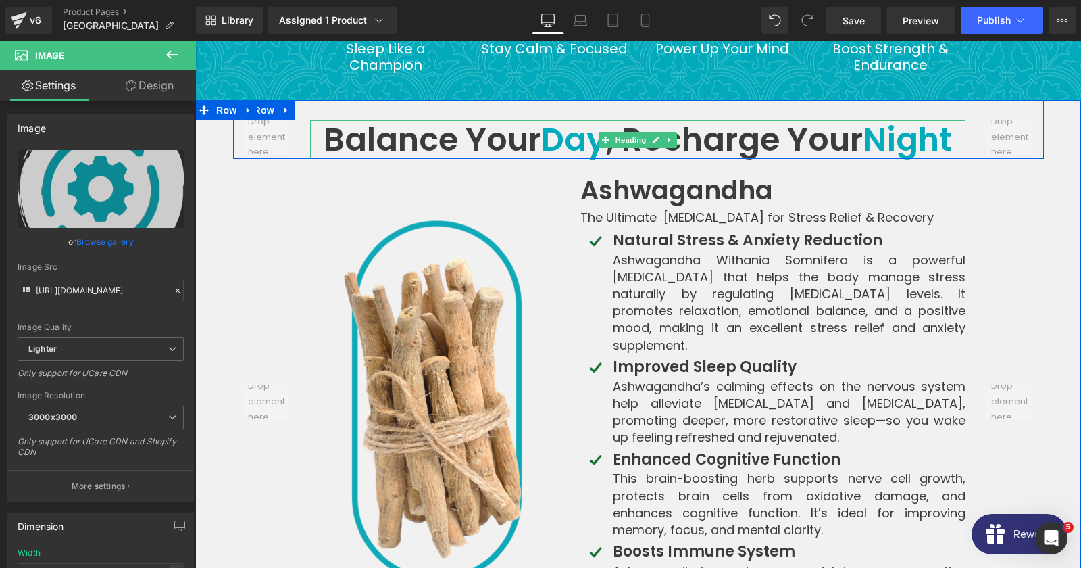
click at [561, 117] on span "Day" at bounding box center [573, 139] width 65 height 45
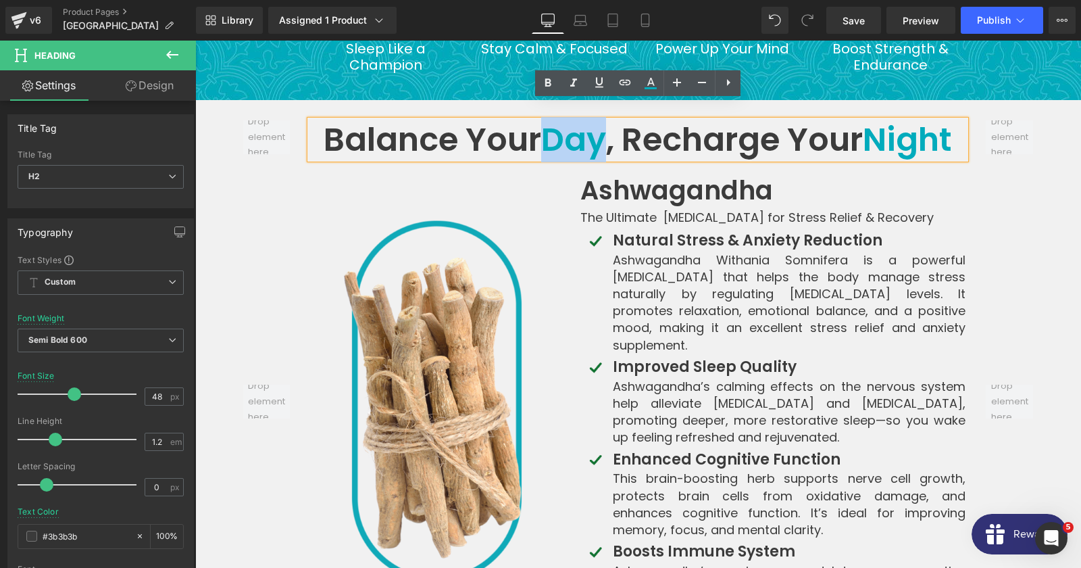
drag, startPoint x: 548, startPoint y: 117, endPoint x: 601, endPoint y: 120, distance: 52.8
click at [601, 120] on span "Day" at bounding box center [573, 139] width 65 height 45
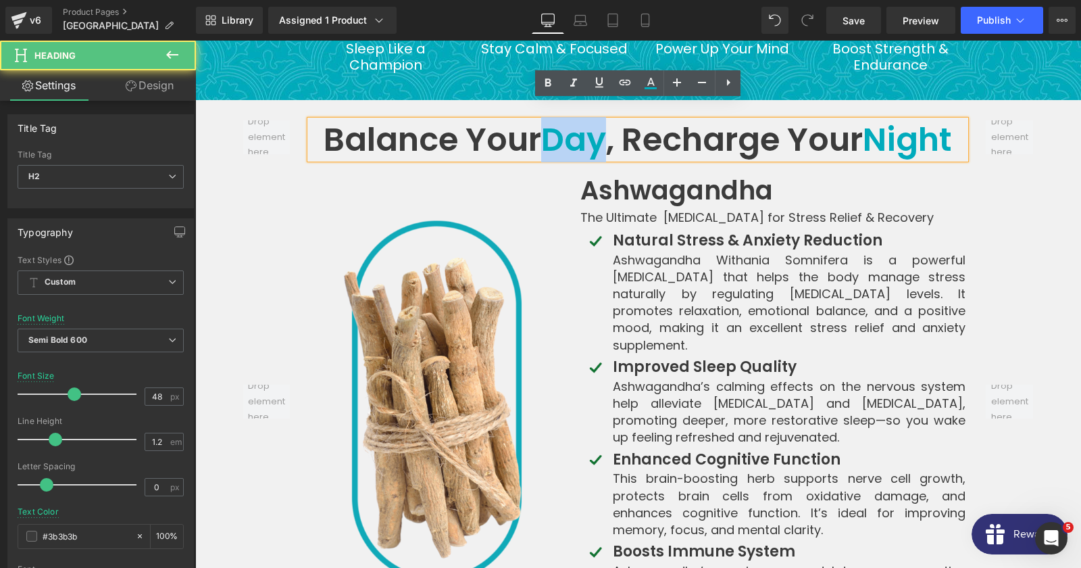
click at [582, 125] on span "Day" at bounding box center [573, 139] width 65 height 45
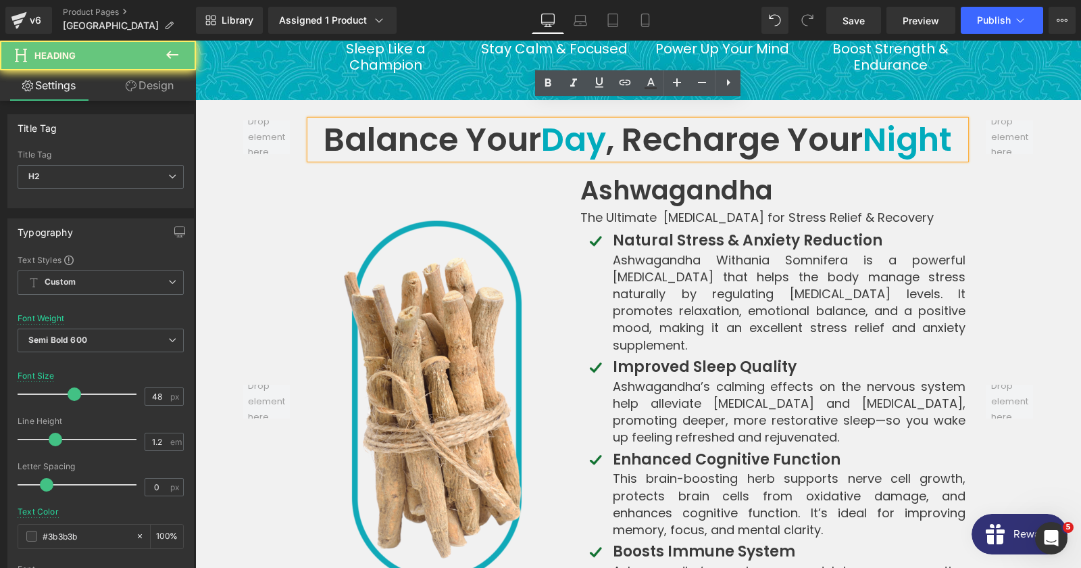
click at [582, 125] on span "Day" at bounding box center [573, 139] width 65 height 45
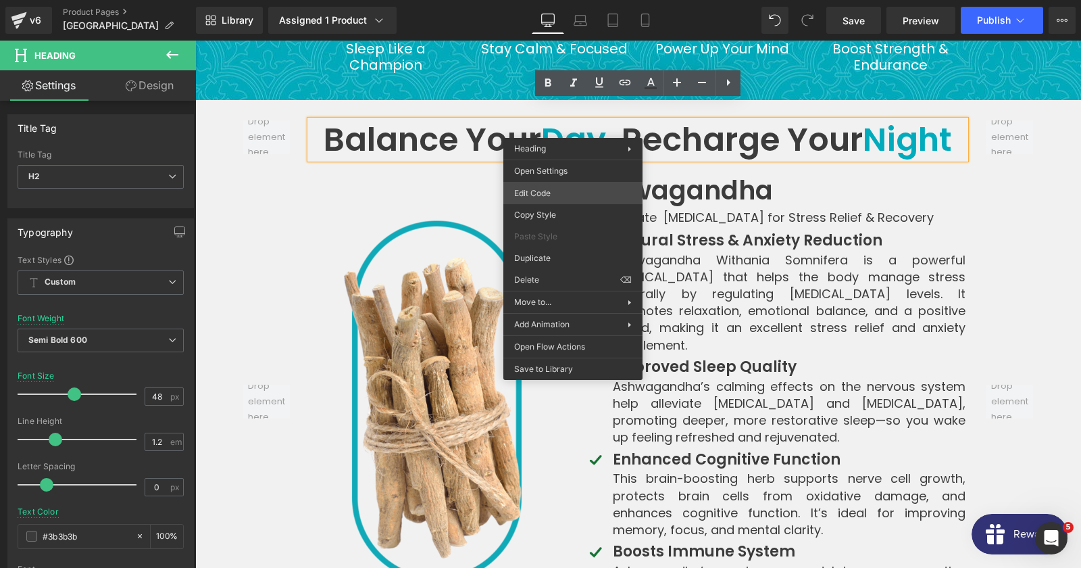
click at [559, 0] on div "Image You are previewing how the will restyle your page. You can not edit Eleme…" at bounding box center [540, 0] width 1081 height 0
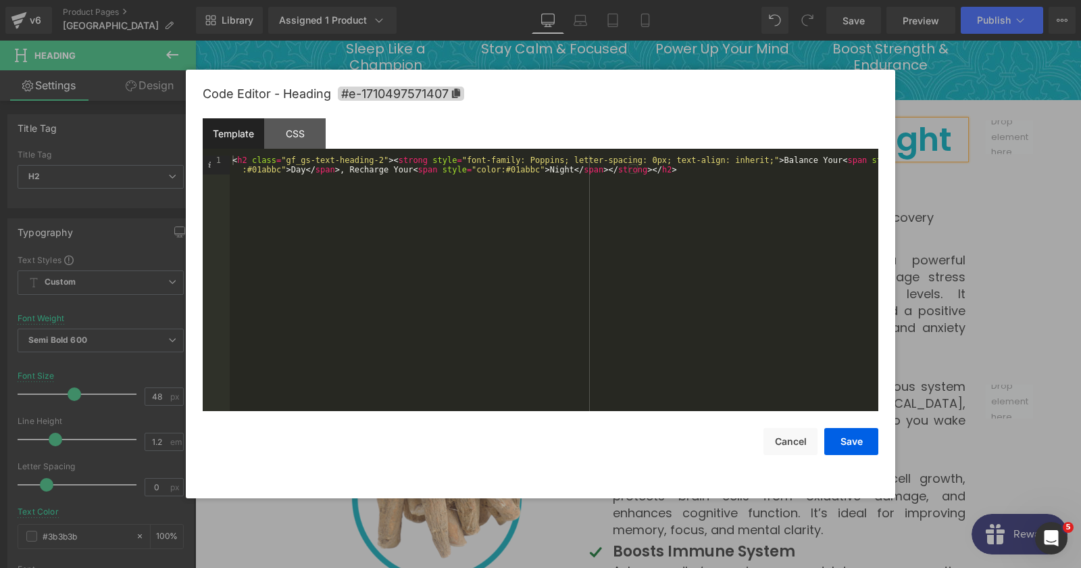
click at [501, 172] on div "< h2 class = "gf_gs-text-heading-2" > < strong style = "font-family: Poppins; l…" at bounding box center [554, 301] width 649 height 293
click at [811, 444] on button "Cancel" at bounding box center [790, 441] width 54 height 27
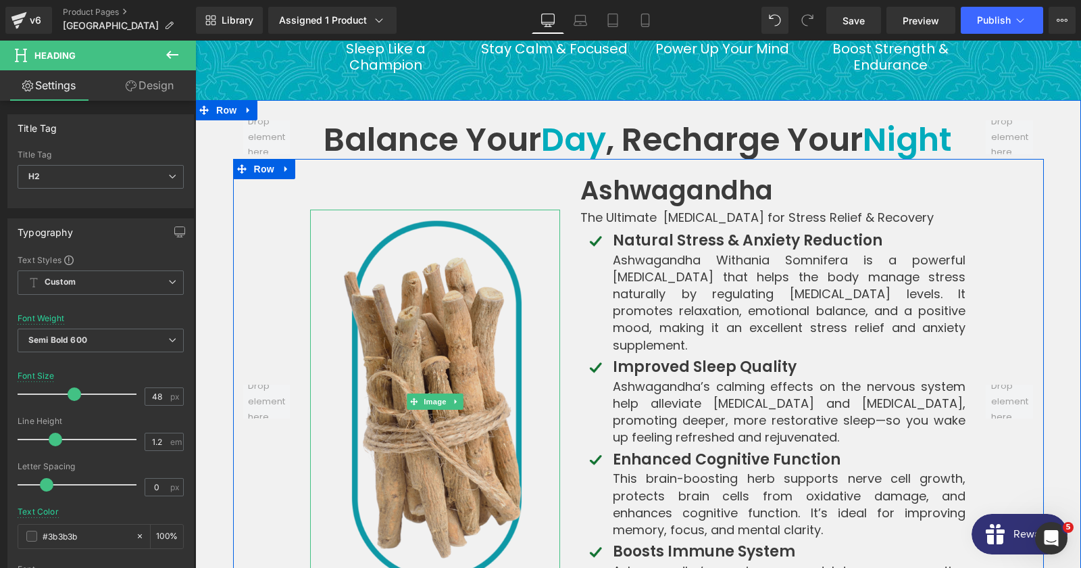
click at [459, 336] on img at bounding box center [435, 401] width 250 height 384
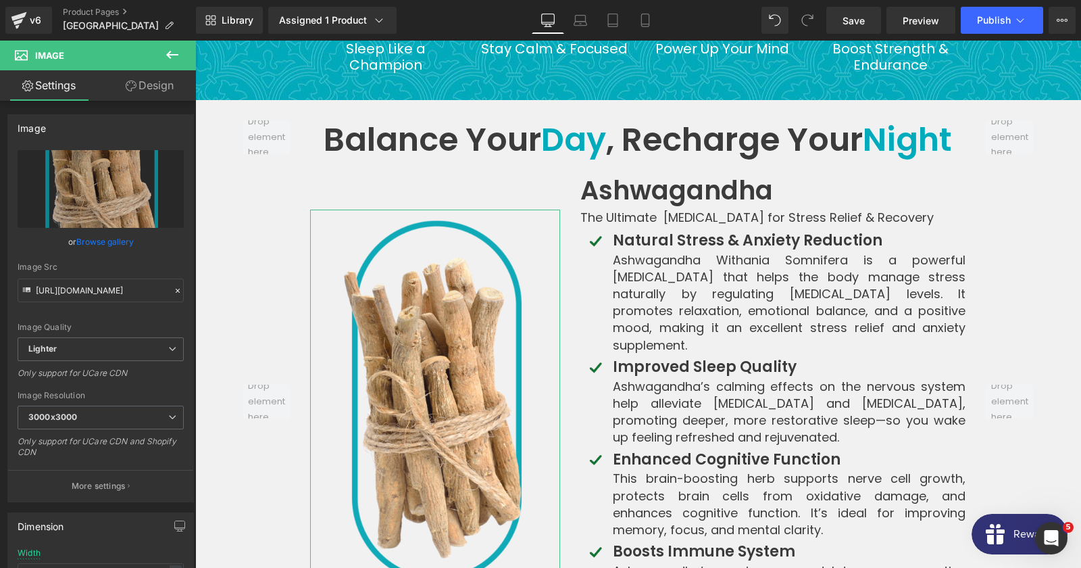
click at [71, 277] on div "Image Src [URL][DOMAIN_NAME]" at bounding box center [101, 282] width 166 height 40
click at [78, 294] on input "[URL][DOMAIN_NAME]" at bounding box center [101, 290] width 166 height 24
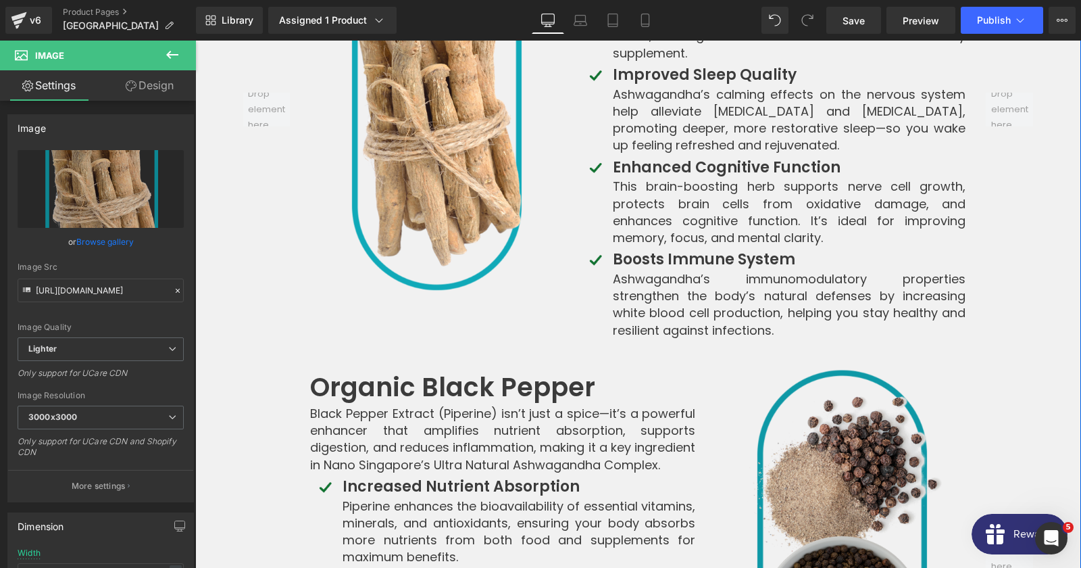
scroll to position [3794, 0]
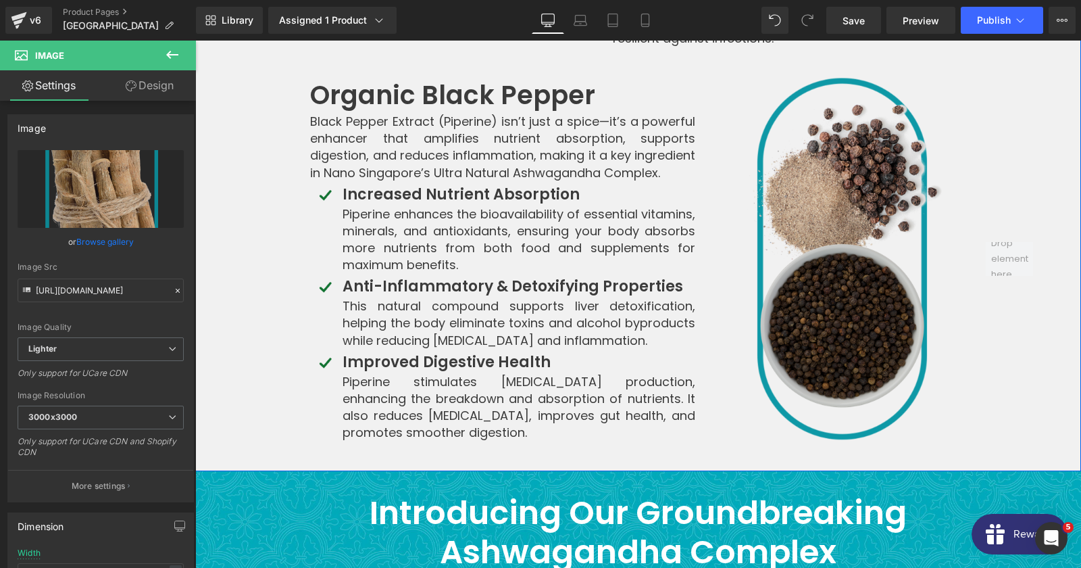
click at [842, 163] on img at bounding box center [840, 259] width 250 height 384
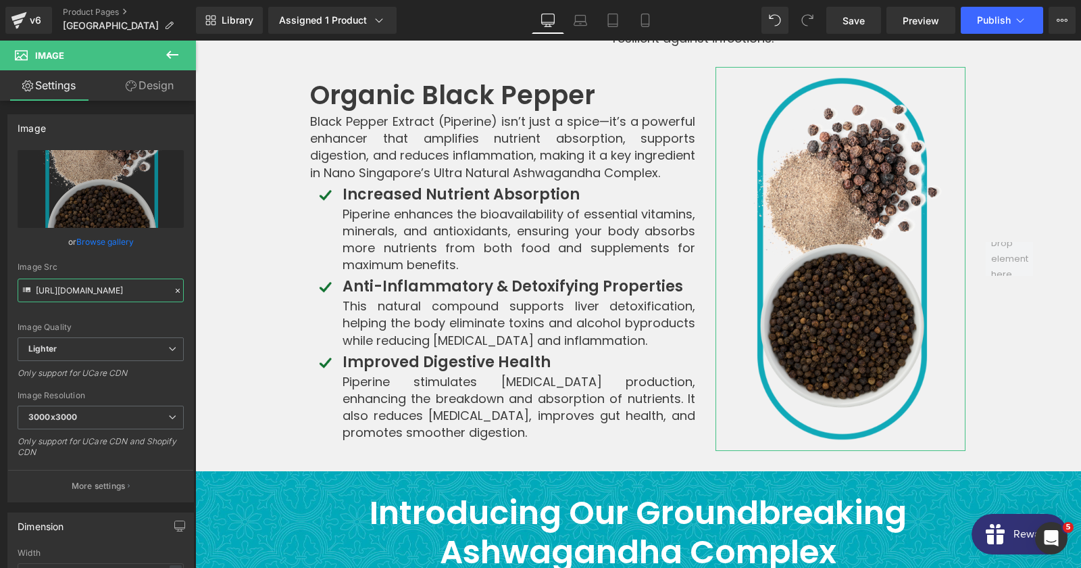
click at [98, 298] on input "[URL][DOMAIN_NAME]" at bounding box center [101, 290] width 166 height 24
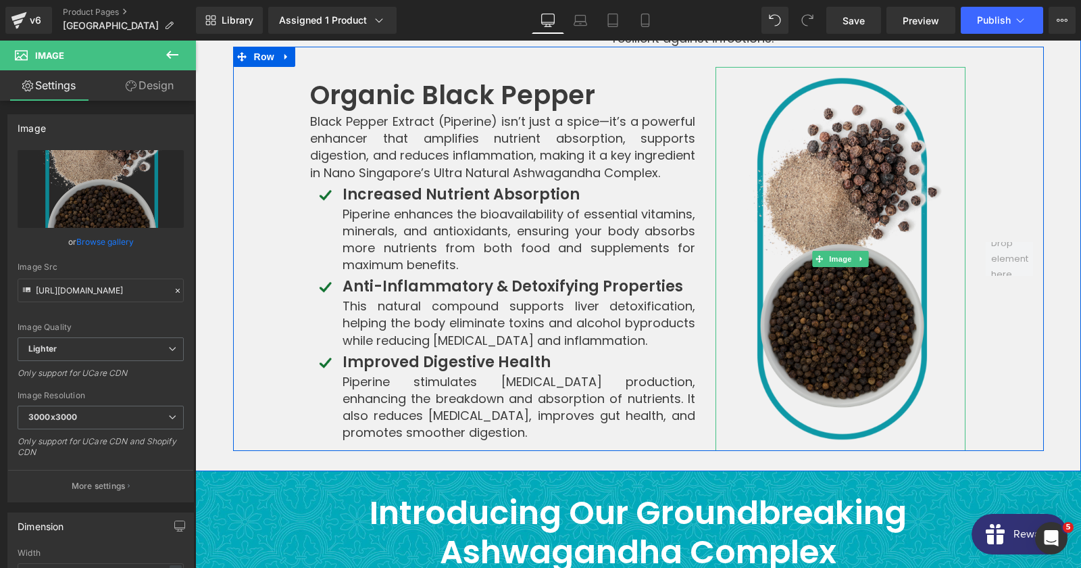
scroll to position [4159, 0]
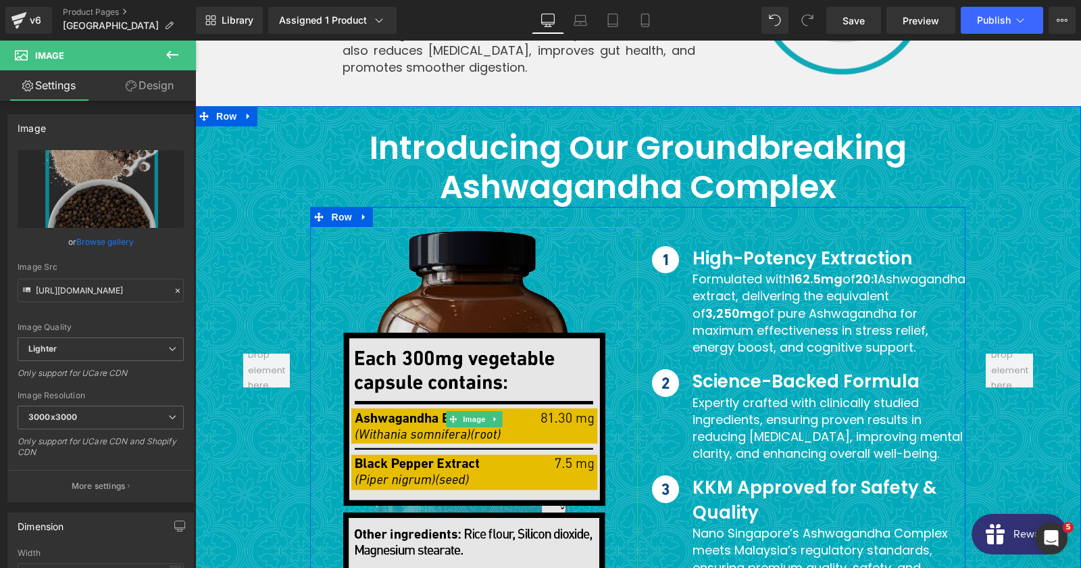
click at [470, 337] on img at bounding box center [474, 419] width 262 height 385
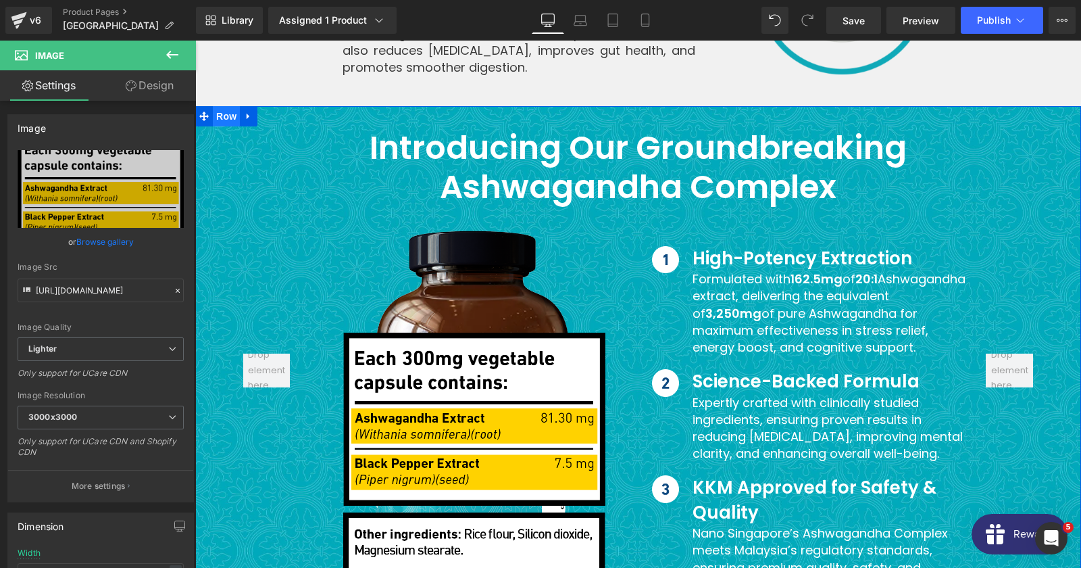
click at [227, 106] on span "Row" at bounding box center [226, 116] width 27 height 20
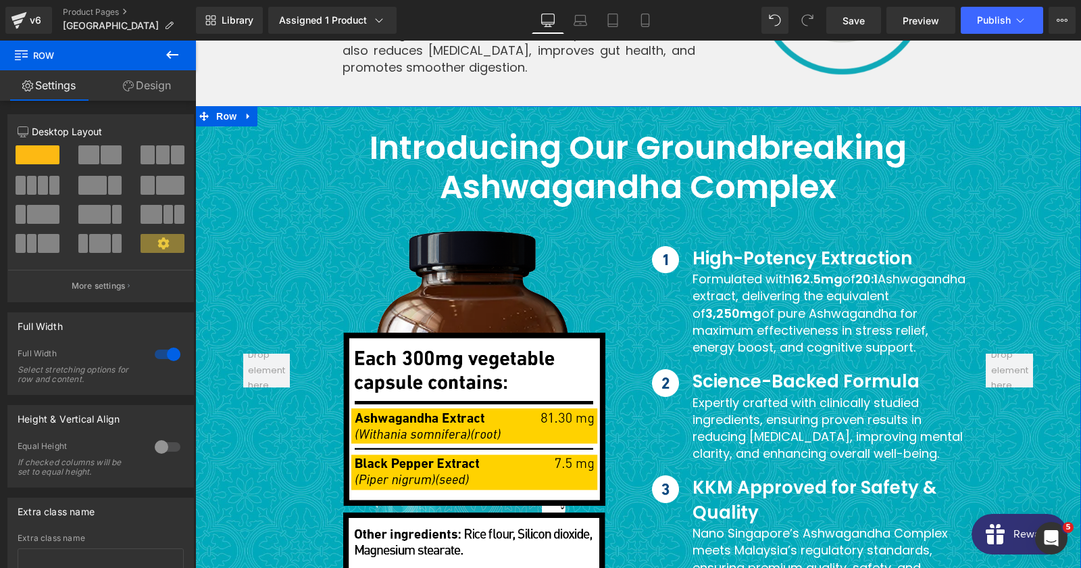
click at [125, 96] on link "Design" at bounding box center [147, 85] width 98 height 30
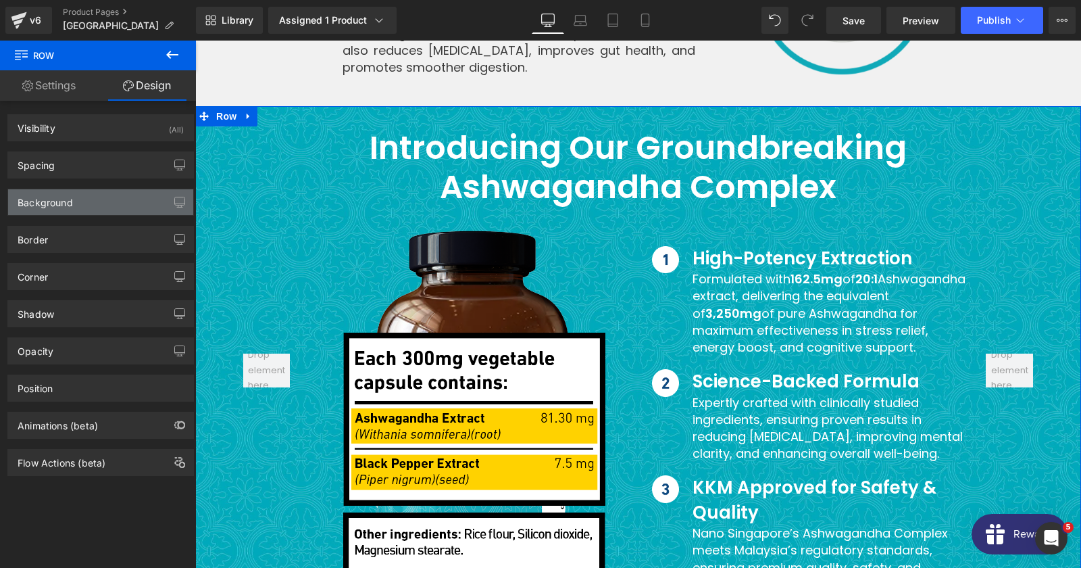
click at [70, 204] on div "Background" at bounding box center [45, 198] width 55 height 19
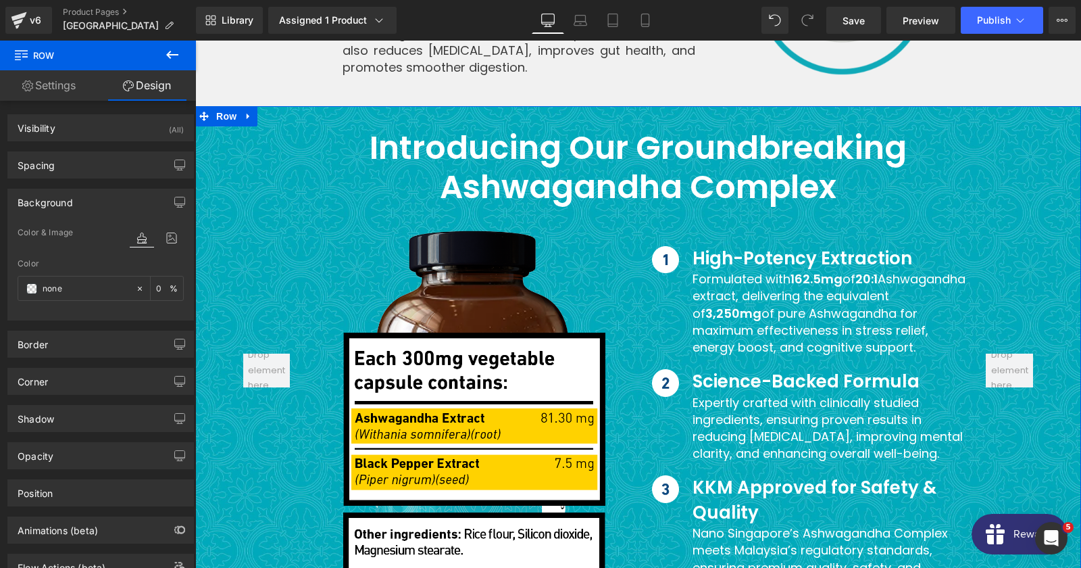
click at [172, 247] on div at bounding box center [157, 251] width 54 height 9
click at [175, 243] on icon at bounding box center [171, 238] width 24 height 18
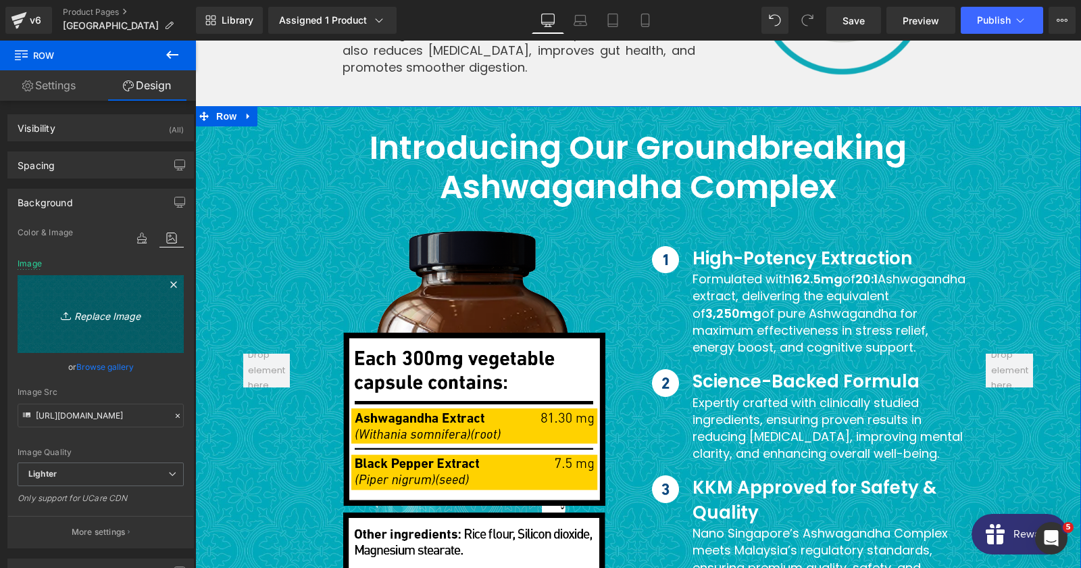
click at [77, 305] on icon "Replace Image" at bounding box center [101, 313] width 108 height 17
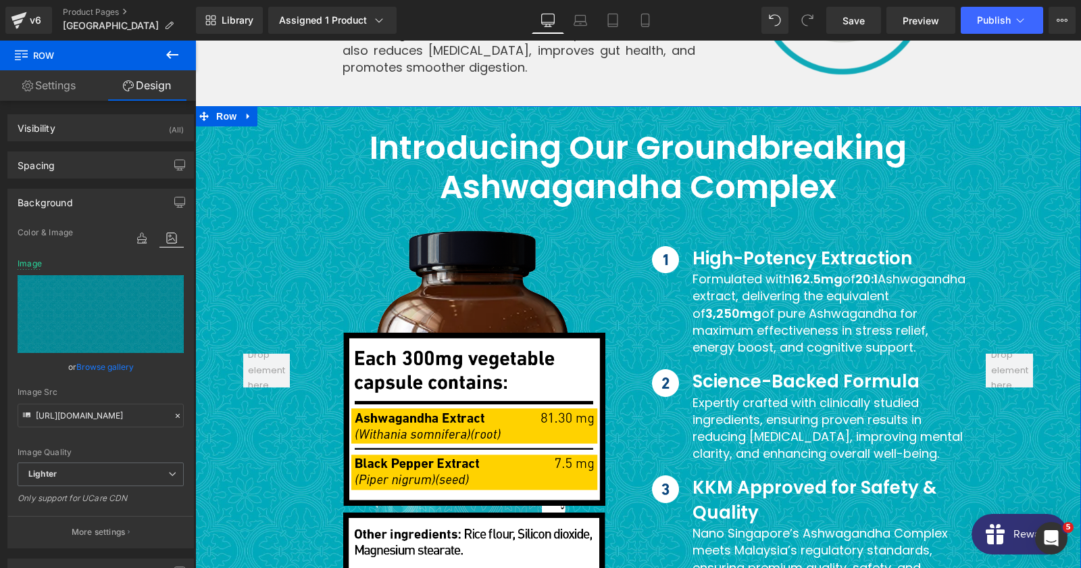
click at [68, 430] on div "Image Quality Lighter Lightest Lighter Lighter Lightest Only support for UCare …" at bounding box center [101, 343] width 166 height 238
click at [68, 418] on input "[URL][DOMAIN_NAME]" at bounding box center [101, 415] width 166 height 24
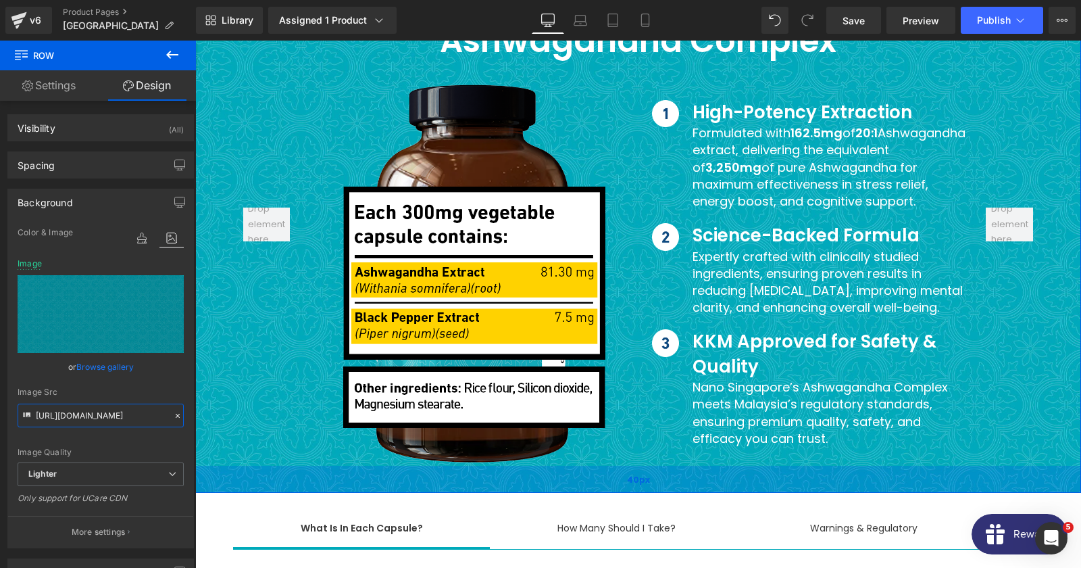
scroll to position [4524, 0]
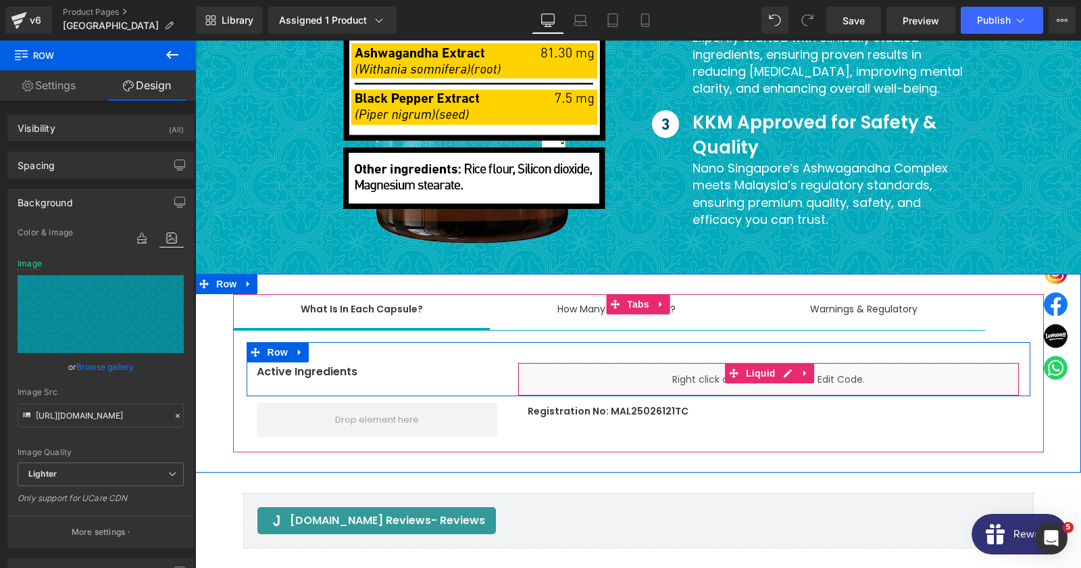
click at [540, 362] on div "Liquid" at bounding box center [769, 379] width 502 height 34
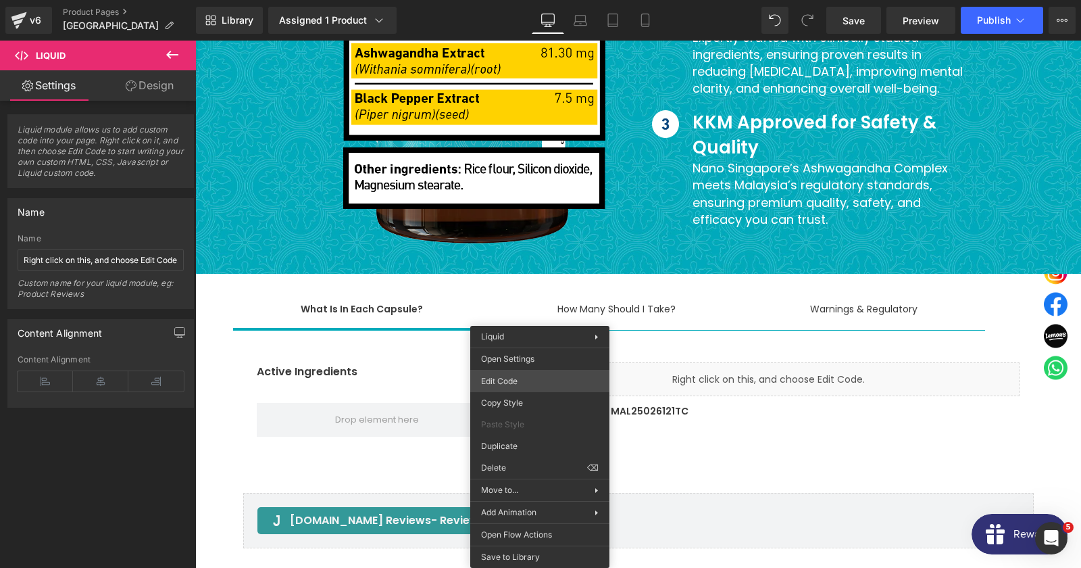
click at [507, 0] on div "Row You are previewing how the will restyle your page. You can not edit Element…" at bounding box center [540, 0] width 1081 height 0
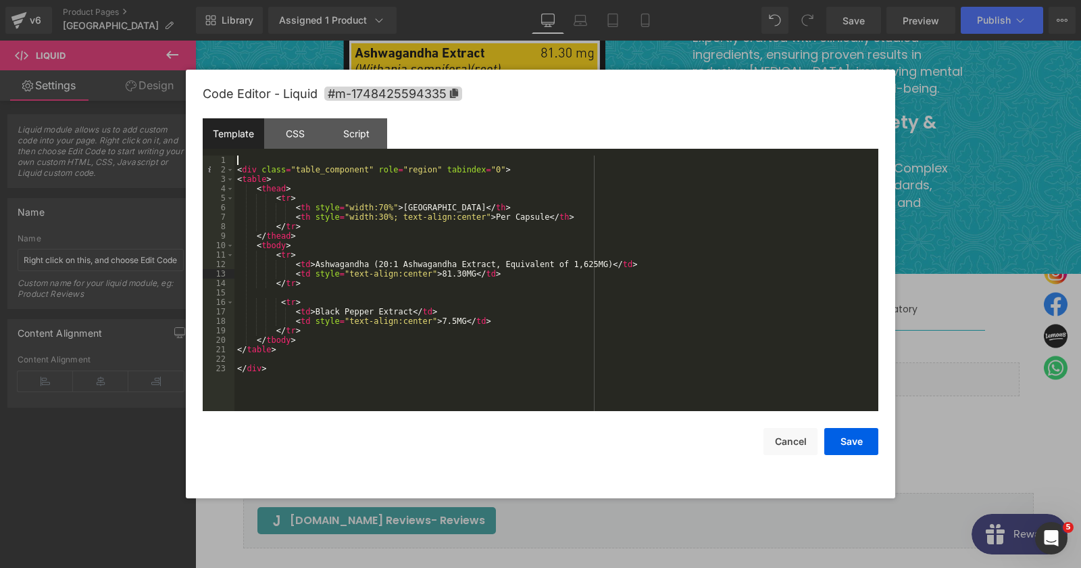
click at [453, 272] on div "< div class = "table_component" role = "region" tabindex = "0" > < table > < th…" at bounding box center [556, 292] width 644 height 274
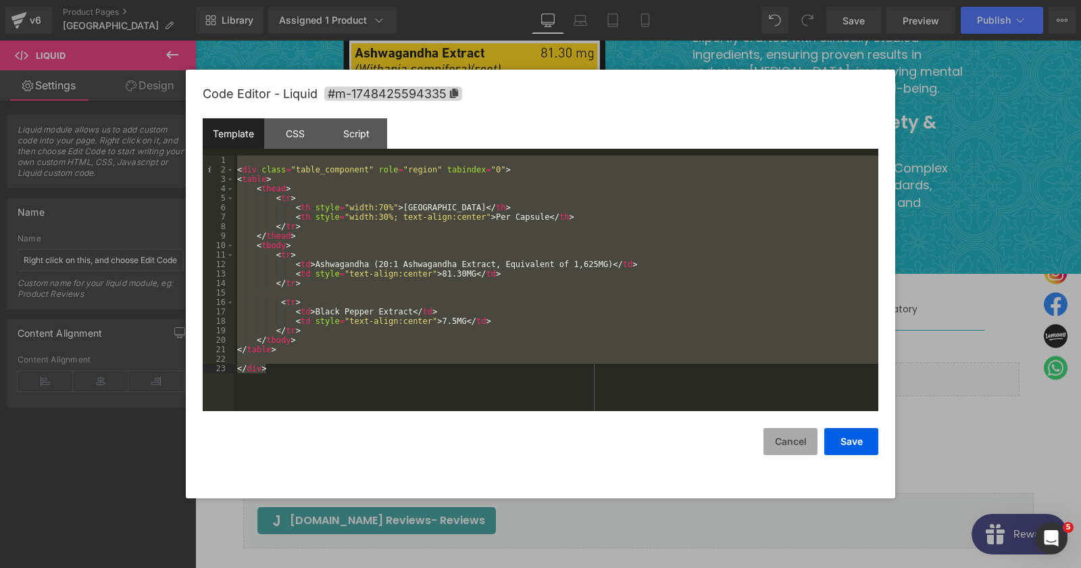
drag, startPoint x: 787, startPoint y: 443, endPoint x: 562, endPoint y: 397, distance: 229.5
click at [787, 443] on button "Cancel" at bounding box center [790, 441] width 54 height 27
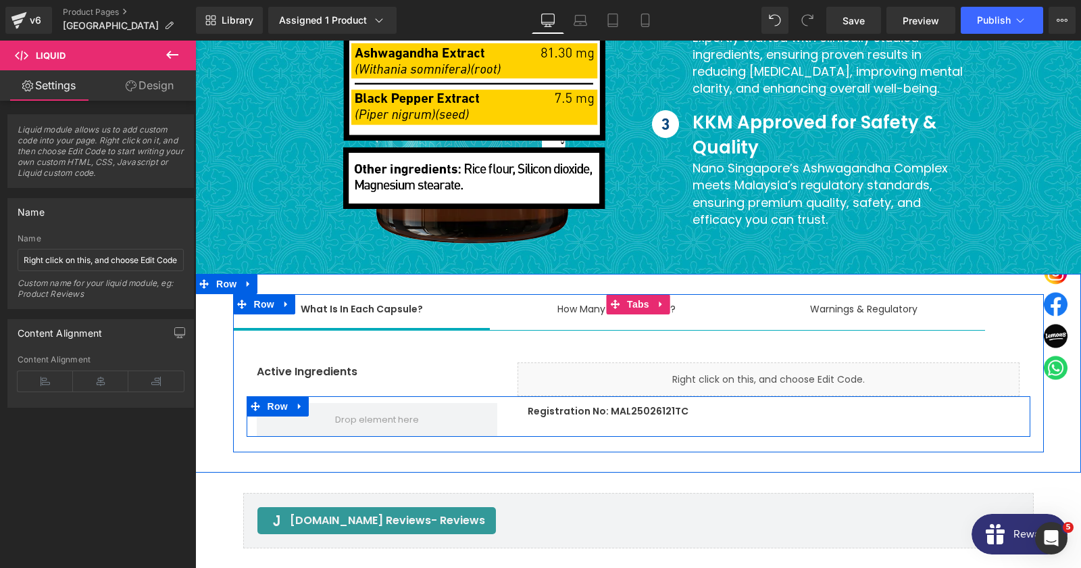
click at [551, 403] on p "Registration No: MAL25026121TC" at bounding box center [774, 411] width 492 height 17
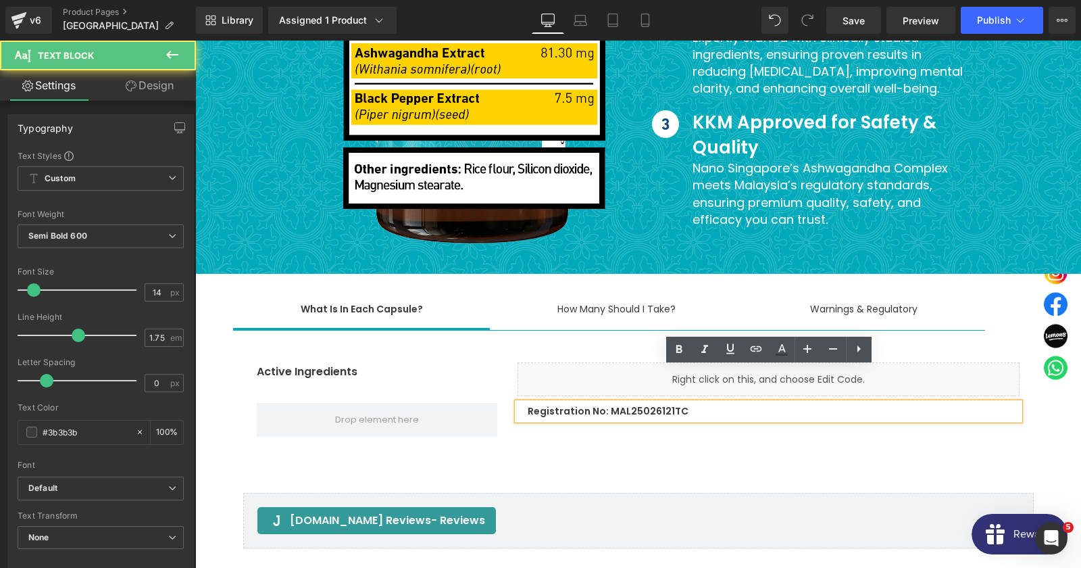
click at [616, 403] on p "Registration No: MAL25026121TC" at bounding box center [774, 411] width 492 height 17
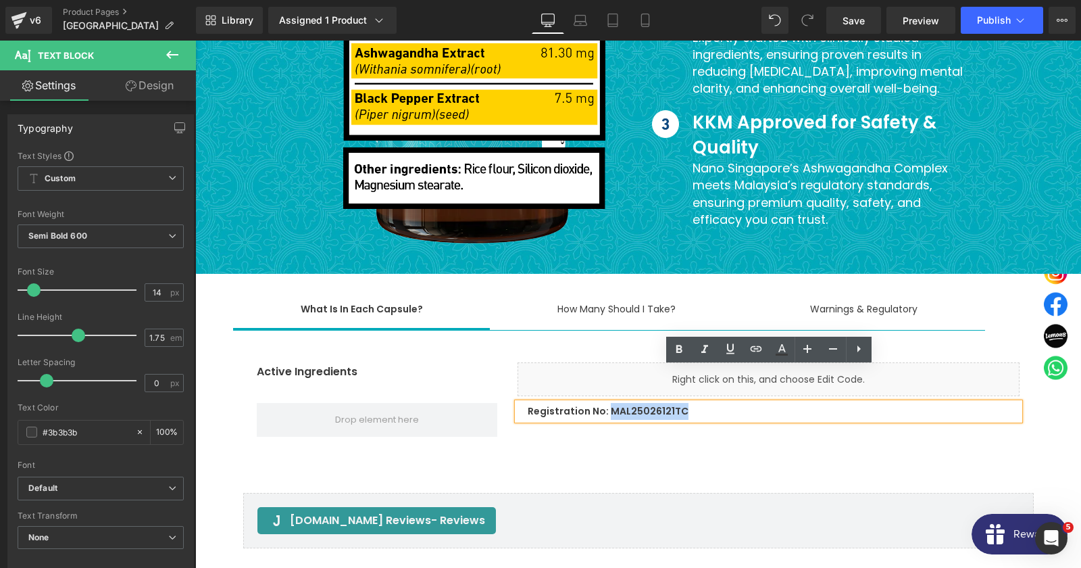
drag, startPoint x: 609, startPoint y: 376, endPoint x: 685, endPoint y: 378, distance: 75.7
click at [685, 403] on p "Registration No: MAL25026121TC" at bounding box center [774, 411] width 492 height 17
copy p "MAL25026121TC"
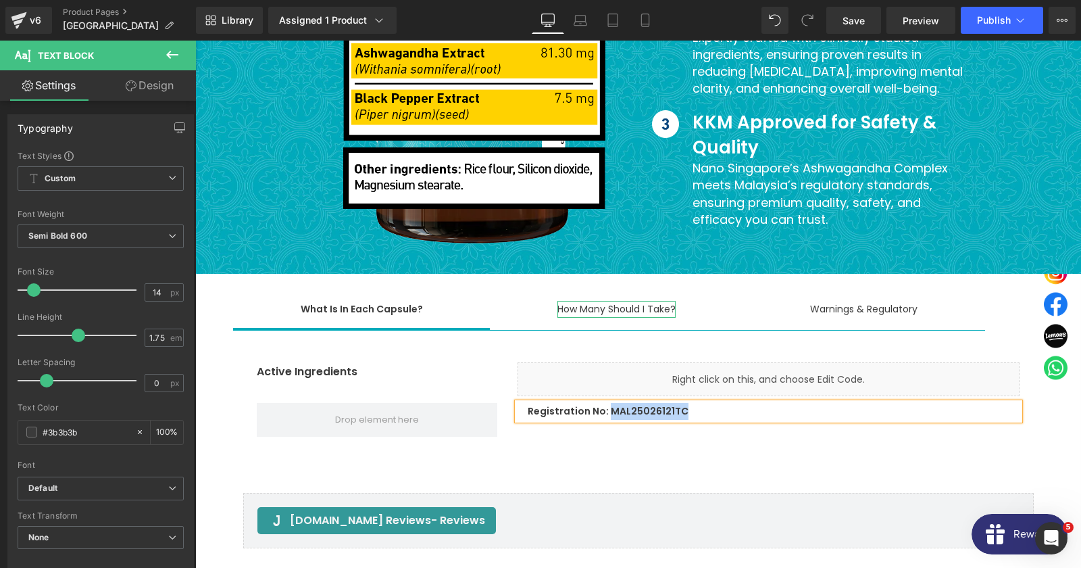
click at [631, 294] on div "What Is In Each Capsule? Text Block How Many Should I Take? Text Block Warnings…" at bounding box center [638, 373] width 811 height 158
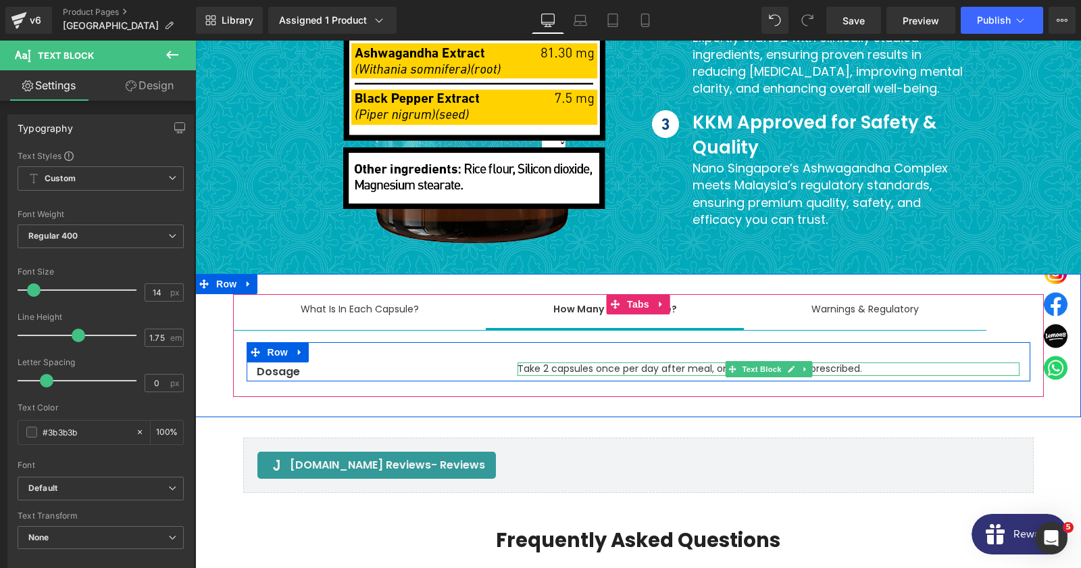
click at [607, 362] on p "Take 2 capsules once per day after meal, or as professionally prescribed." at bounding box center [769, 369] width 502 height 14
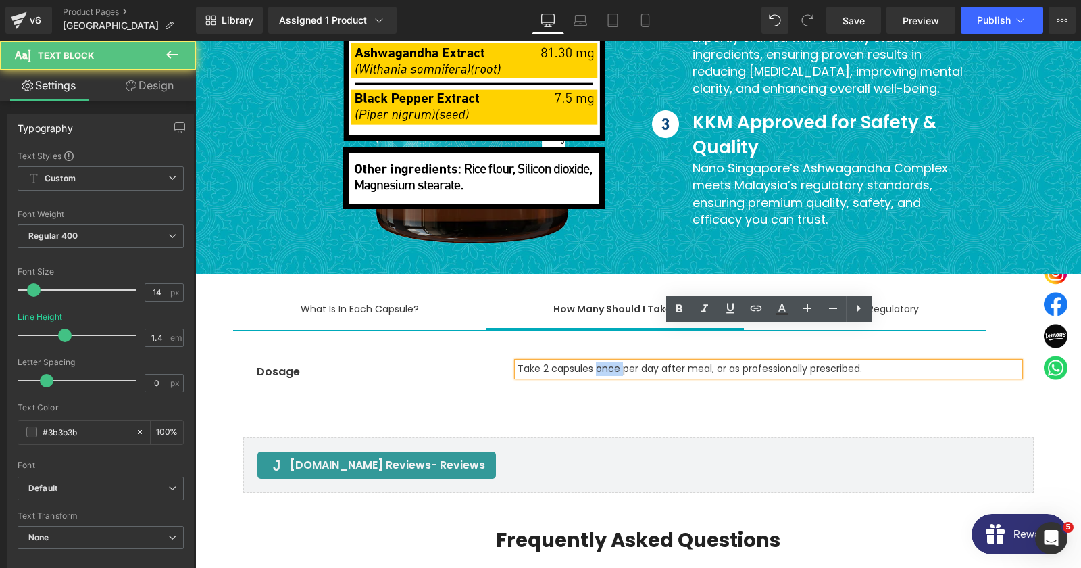
click at [607, 362] on p "Take 2 capsules once per day after meal, or as professionally prescribed." at bounding box center [769, 369] width 502 height 14
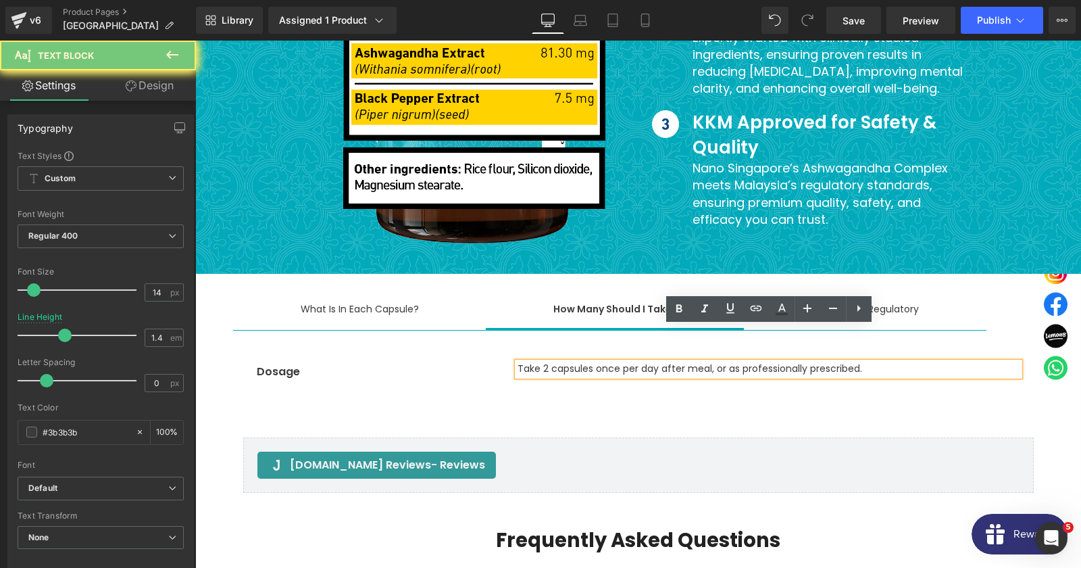
click at [607, 362] on p "Take 2 capsules once per day after meal, or as professionally prescribed." at bounding box center [769, 369] width 502 height 14
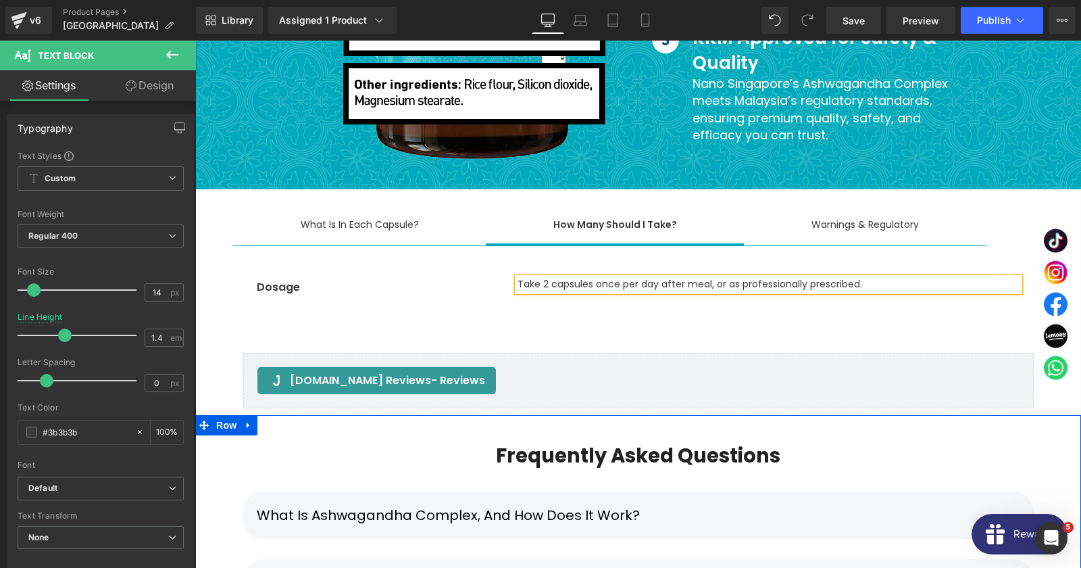
scroll to position [4816, 0]
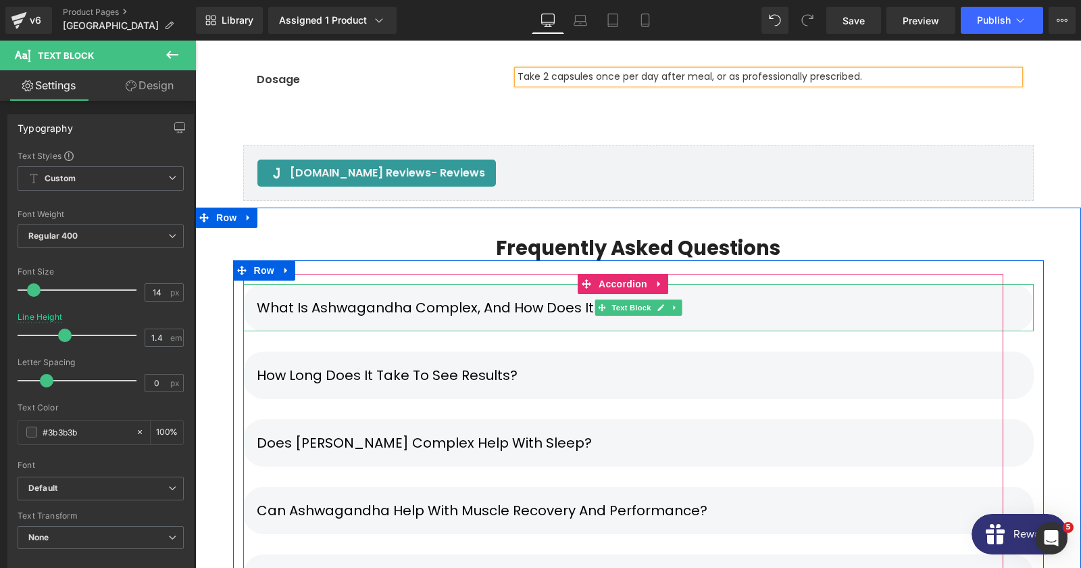
click at [505, 284] on div "What is Ashwagandha Complex, and how does it work?" at bounding box center [638, 307] width 790 height 47
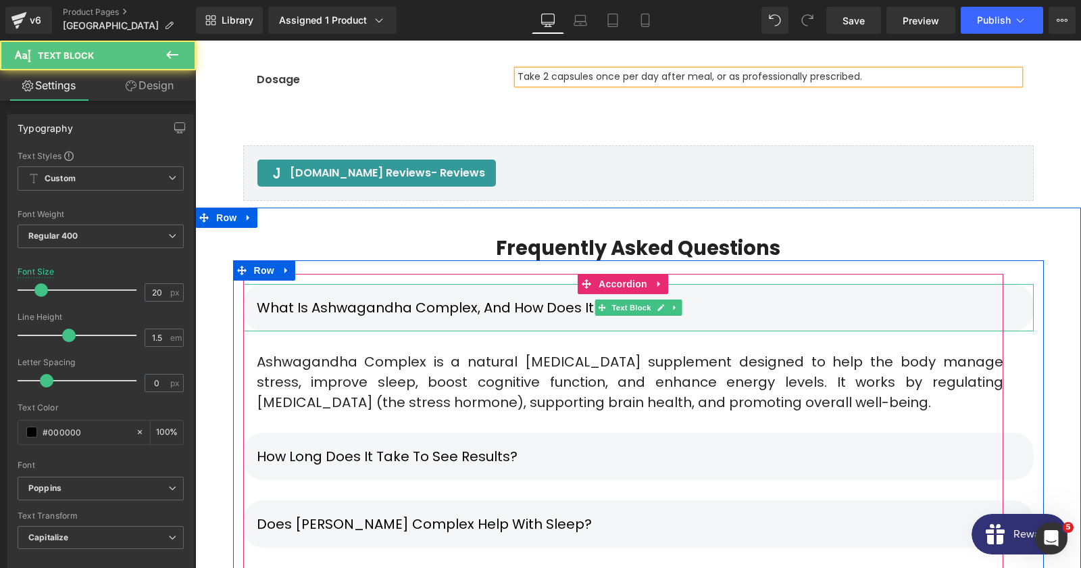
click at [411, 284] on div "What is Ashwagandha Complex, and how does it work?" at bounding box center [638, 307] width 790 height 47
